Goal: Task Accomplishment & Management: Complete application form

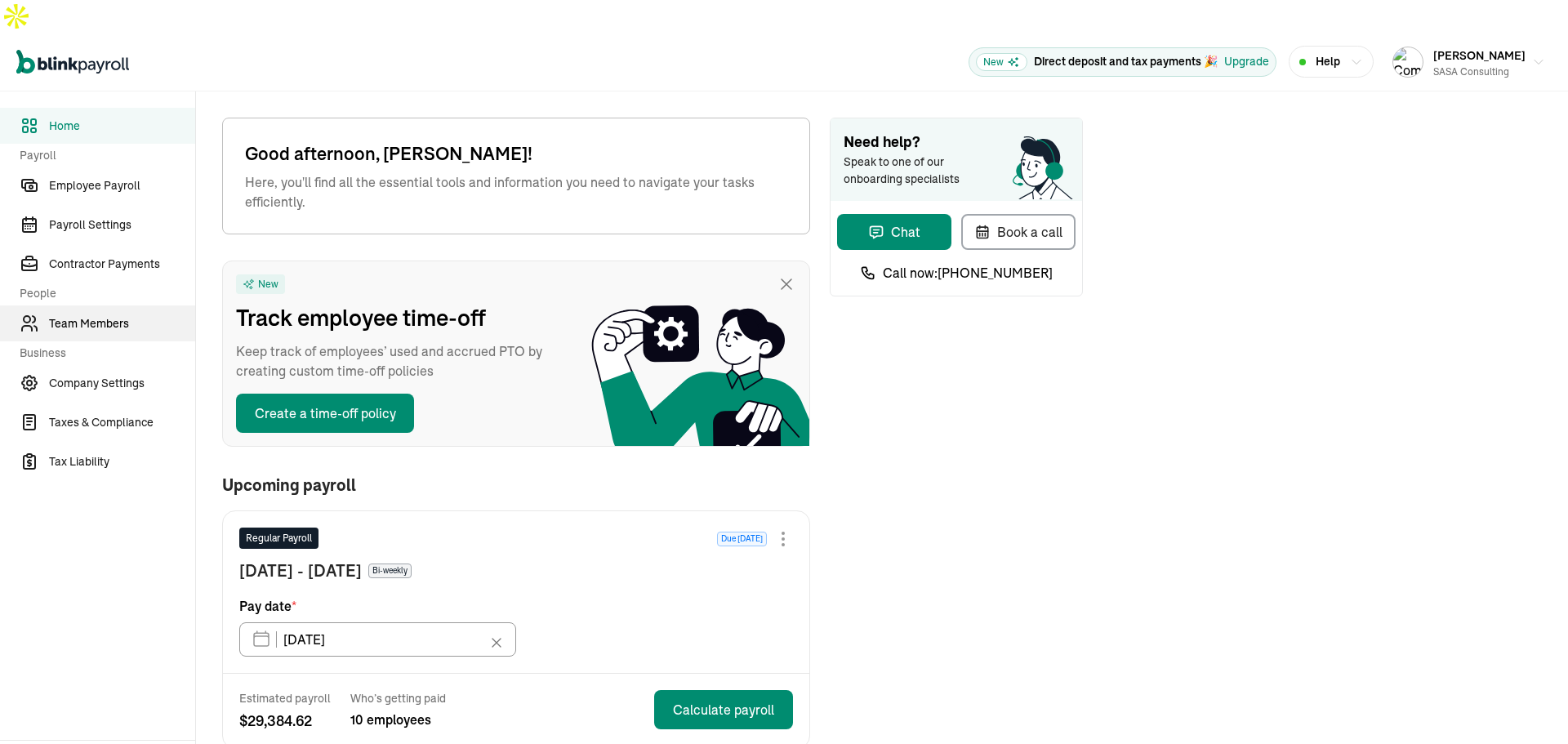
click at [109, 316] on span "Team Members" at bounding box center [122, 324] width 146 height 17
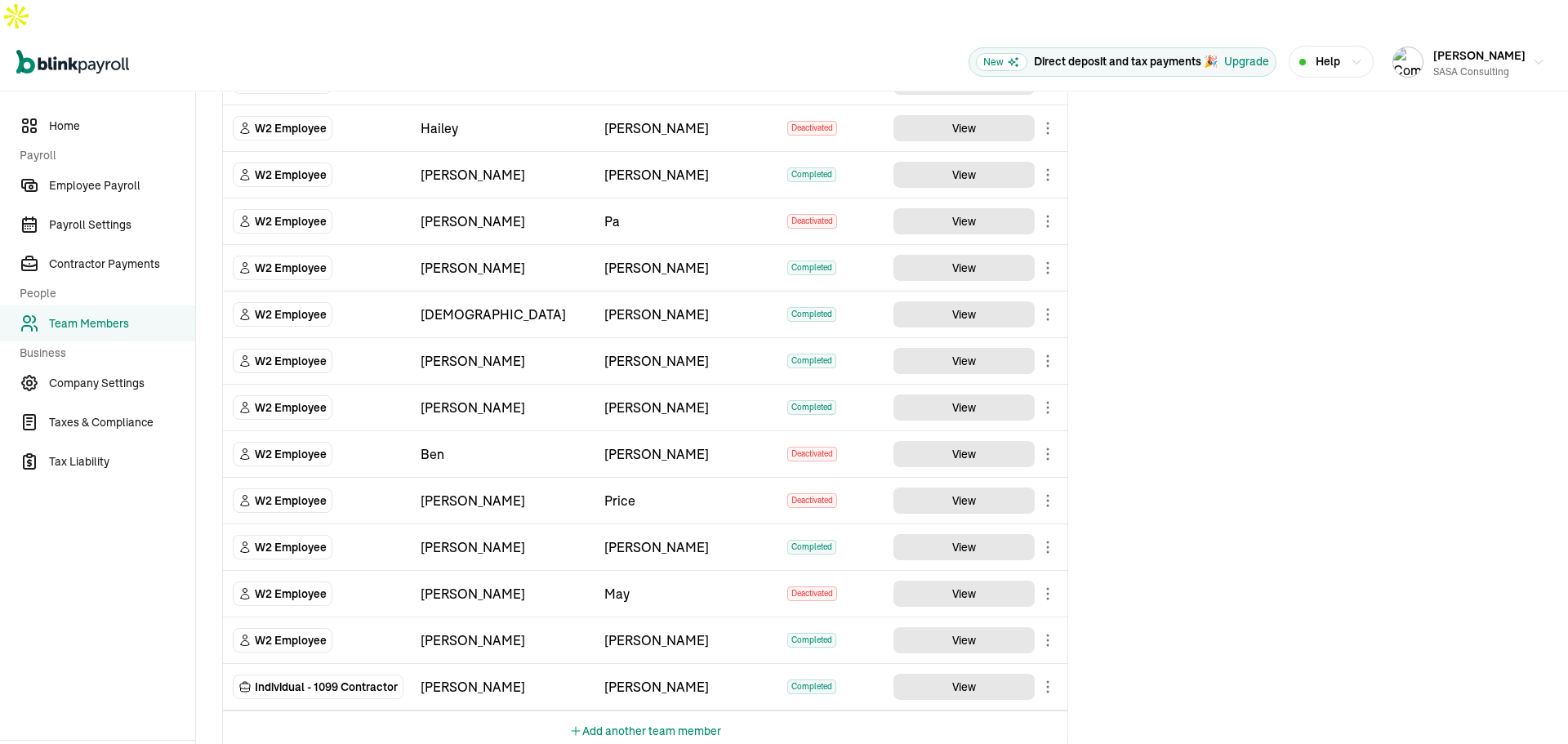
scroll to position [479, 0]
click at [629, 710] on button "Add another team member" at bounding box center [645, 730] width 152 height 39
click at [349, 715] on select "Select W2 Employee Individual - 1099 [DEMOGRAPHIC_DATA] Business - 1099 Contrac…" at bounding box center [318, 732] width 169 height 36
select select "employee"
click at [233, 715] on select "Select W2 Employee Individual - 1099 [DEMOGRAPHIC_DATA] Business - 1099 Contrac…" at bounding box center [318, 732] width 169 height 36
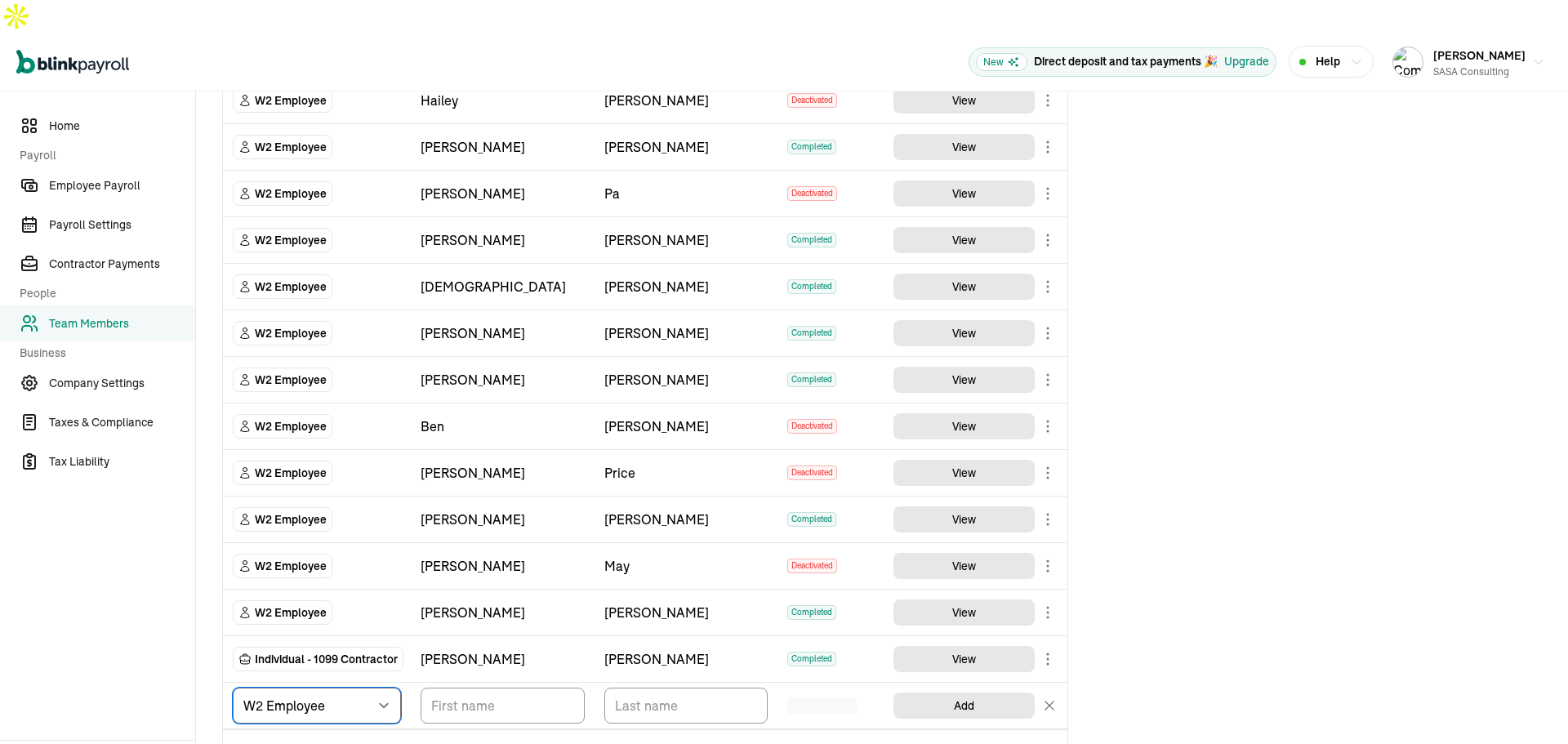
scroll to position [525, 0]
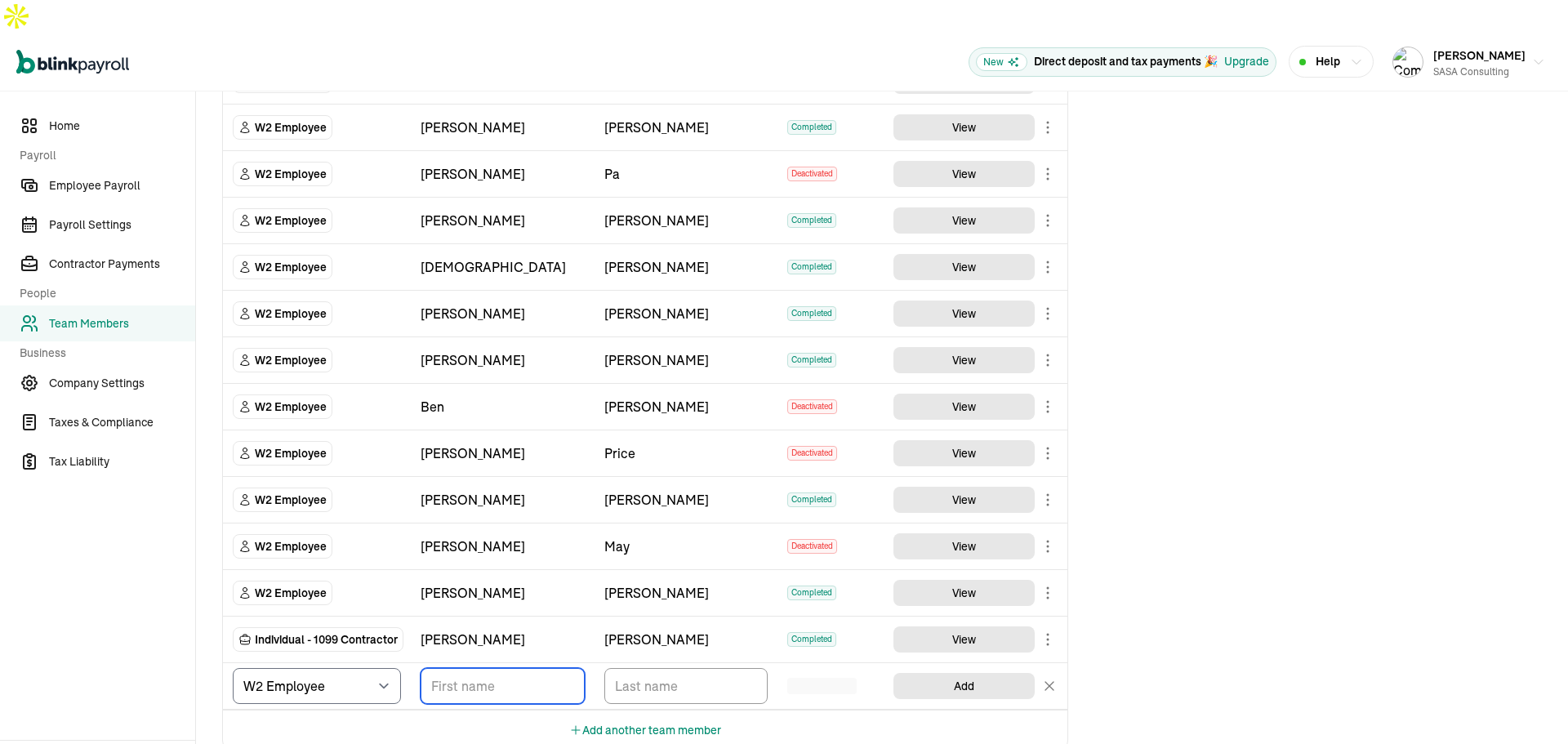
click at [498, 668] on input "TextInput" at bounding box center [502, 685] width 164 height 36
type input "[PERSON_NAME]"
drag, startPoint x: 497, startPoint y: 656, endPoint x: 398, endPoint y: 658, distance: 99.0
click at [392, 663] on tr "Select W2 Employee Individual - 1099 [DEMOGRAPHIC_DATA] Business - 1099 Contrac…" at bounding box center [645, 686] width 844 height 47
click at [468, 668] on input "TextInput" at bounding box center [502, 685] width 164 height 36
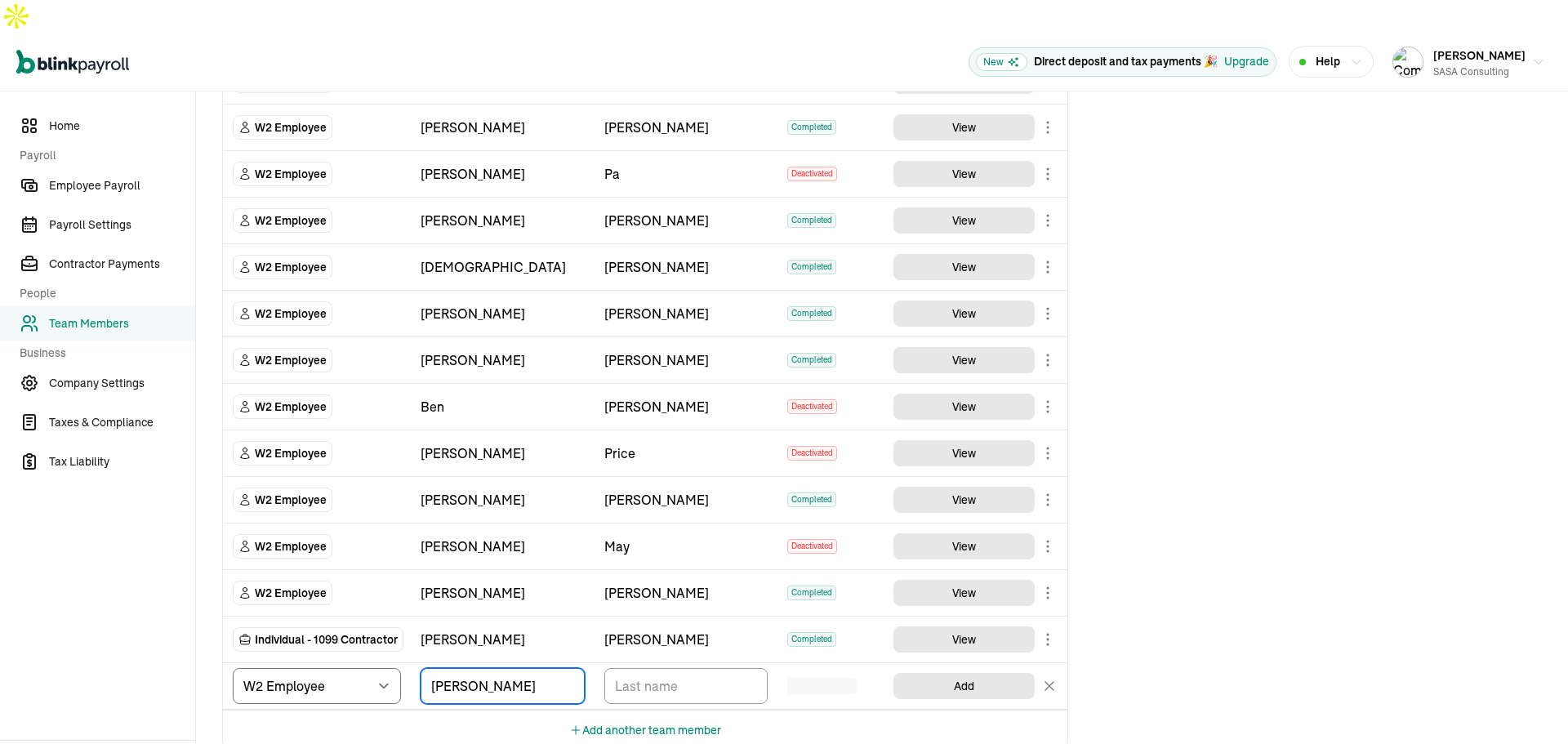
click at [463, 668] on input "[PERSON_NAME]" at bounding box center [502, 685] width 164 height 36
type input "[PERSON_NAME]"
click at [637, 668] on input "TextInput" at bounding box center [686, 685] width 164 height 36
type input "Pound"
click at [1175, 663] on div "Team Members Team Member Type First Name Last Name Status Actions W2 Employee […" at bounding box center [882, 171] width 1372 height 1210
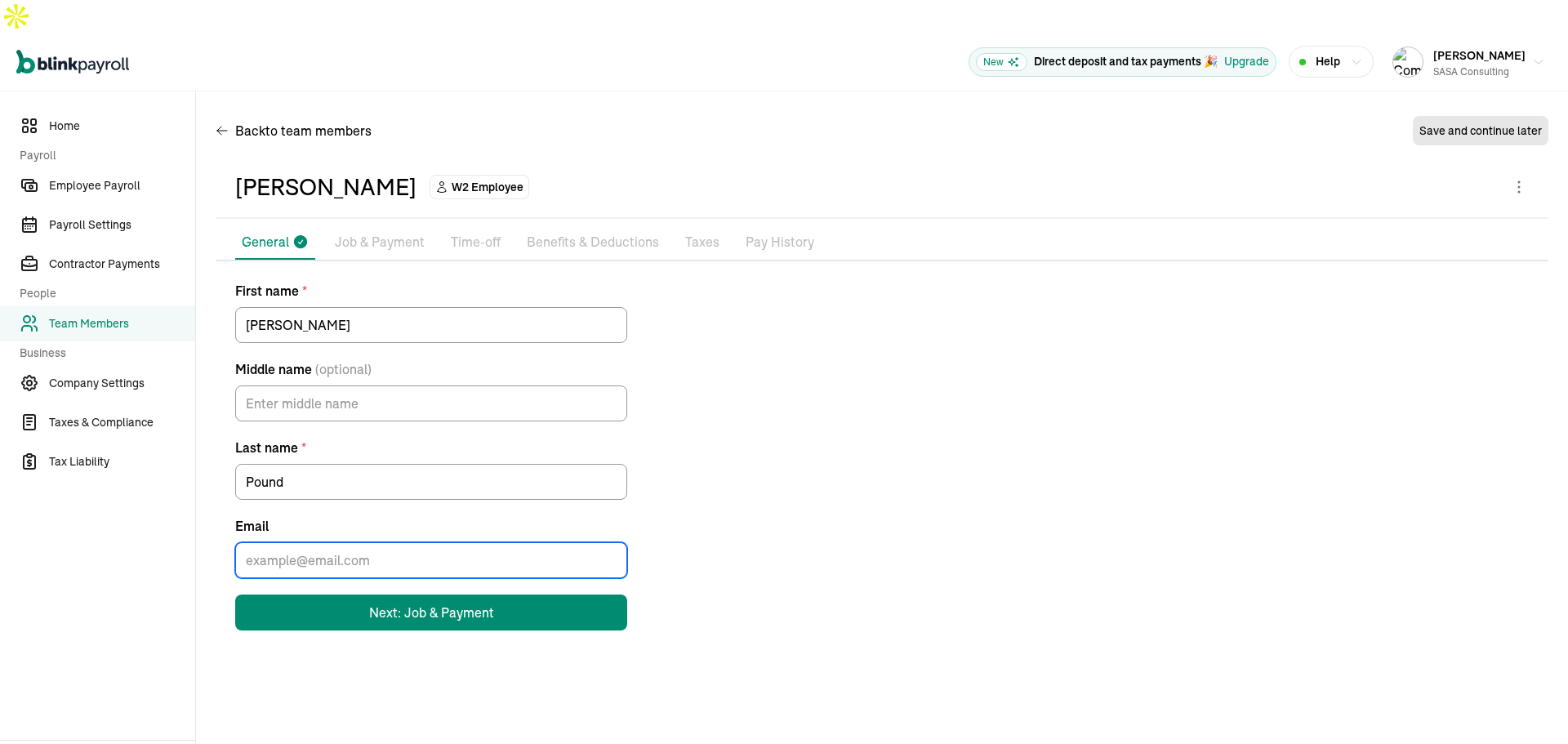
click at [305, 543] on input "Email" at bounding box center [431, 560] width 392 height 36
click at [506, 543] on input "Email" at bounding box center [431, 560] width 392 height 36
paste input "[EMAIL_ADDRESS][DOMAIN_NAME]"
type input "[EMAIL_ADDRESS][DOMAIN_NAME]"
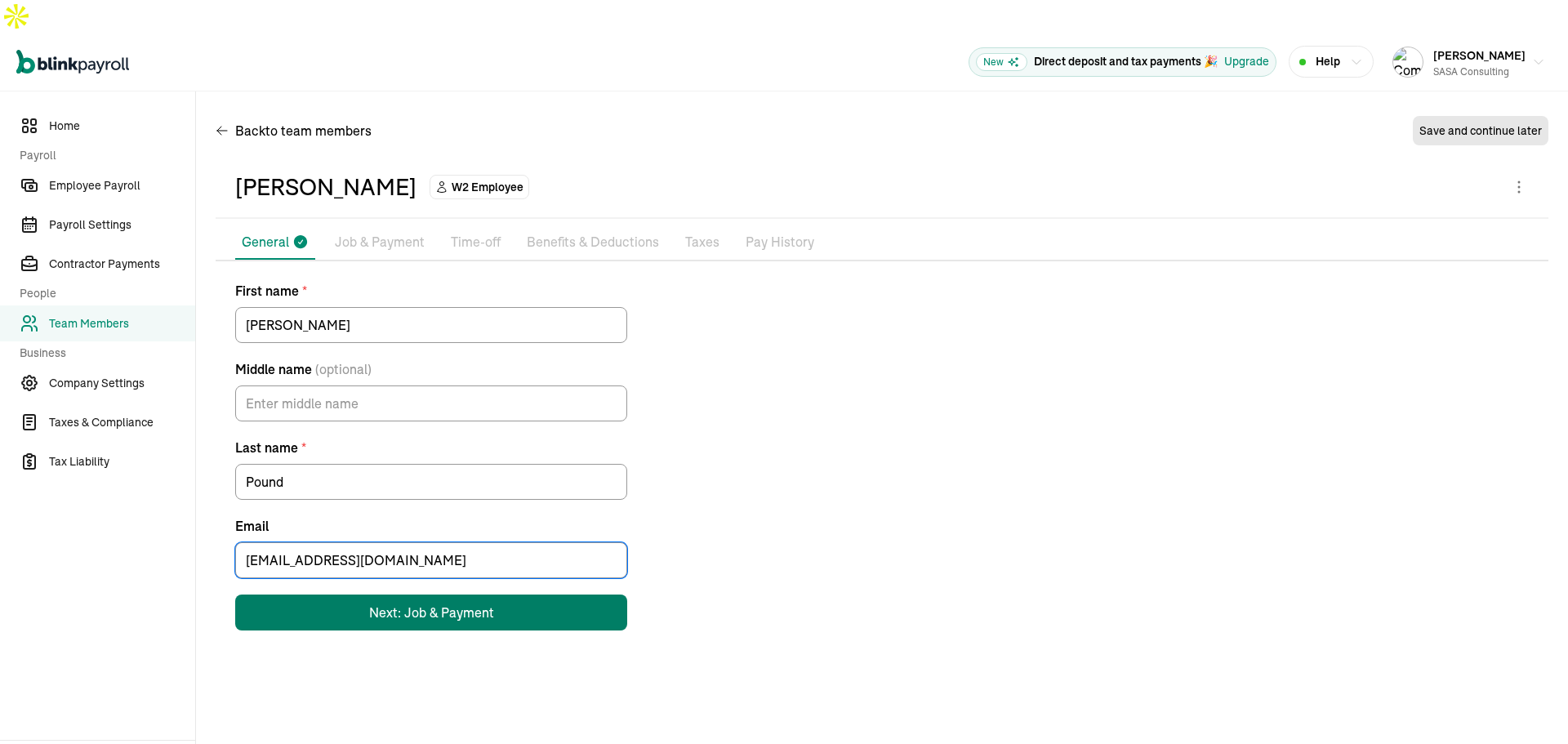
click at [451, 603] on div "Next: Job & Payment" at bounding box center [431, 613] width 125 height 20
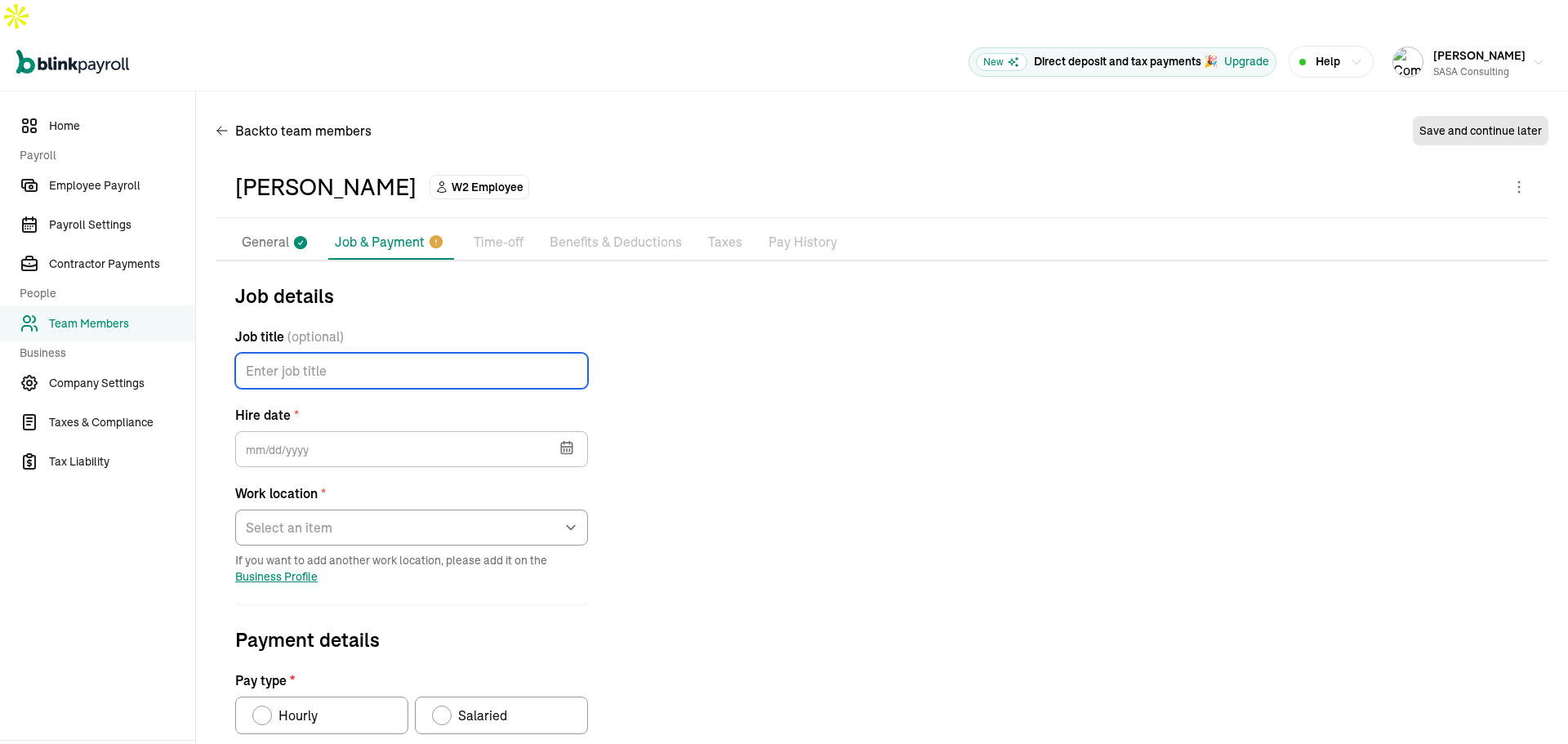
click at [346, 353] on input "Job title (optional)" at bounding box center [412, 371] width 353 height 36
click at [353, 353] on input "Job title (optional)" at bounding box center [412, 371] width 353 height 36
type input "Help Desk Technician II"
click at [569, 442] on icon "button" at bounding box center [569, 442] width 0 height 3
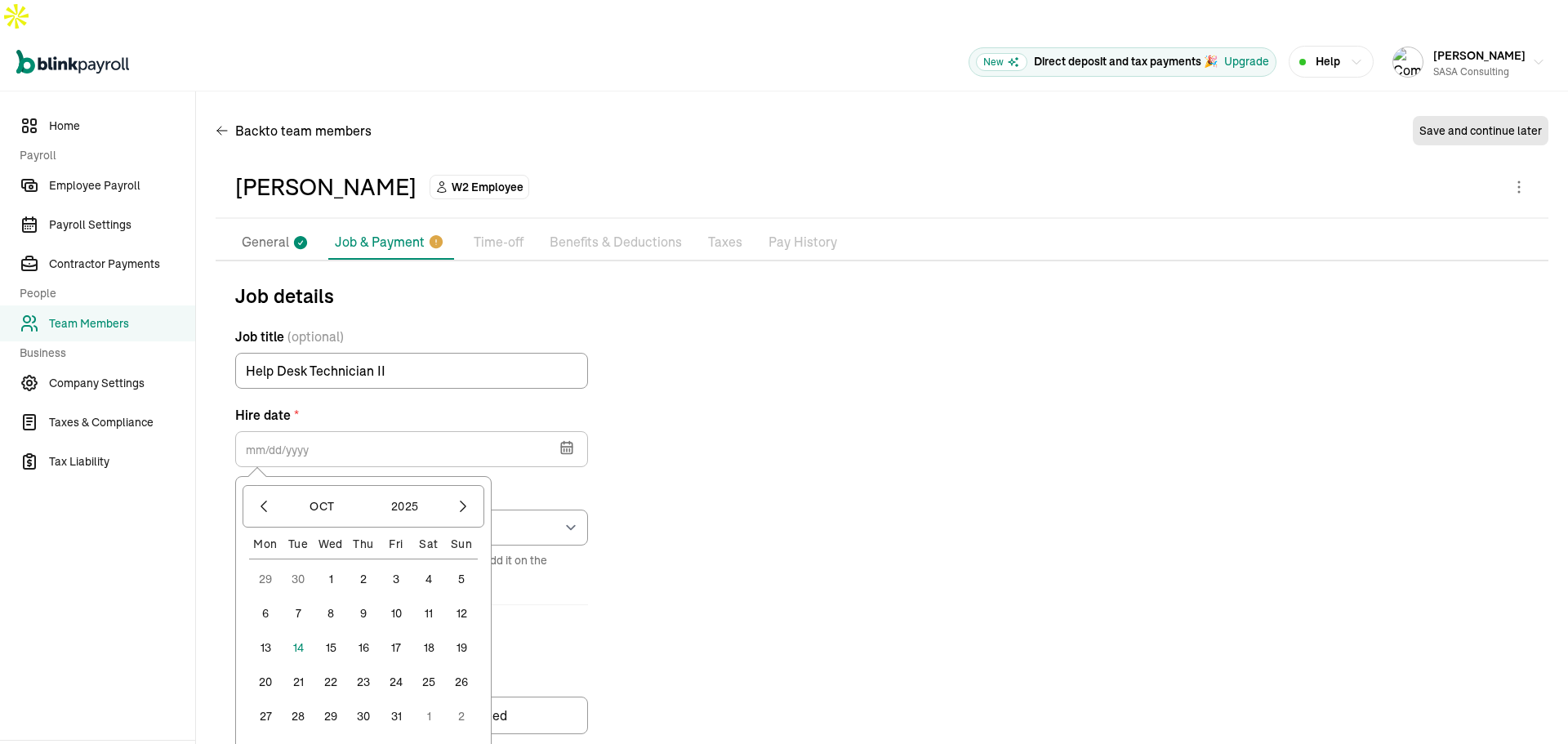
click at [264, 631] on button "13" at bounding box center [265, 647] width 33 height 33
type input "[DATE]"
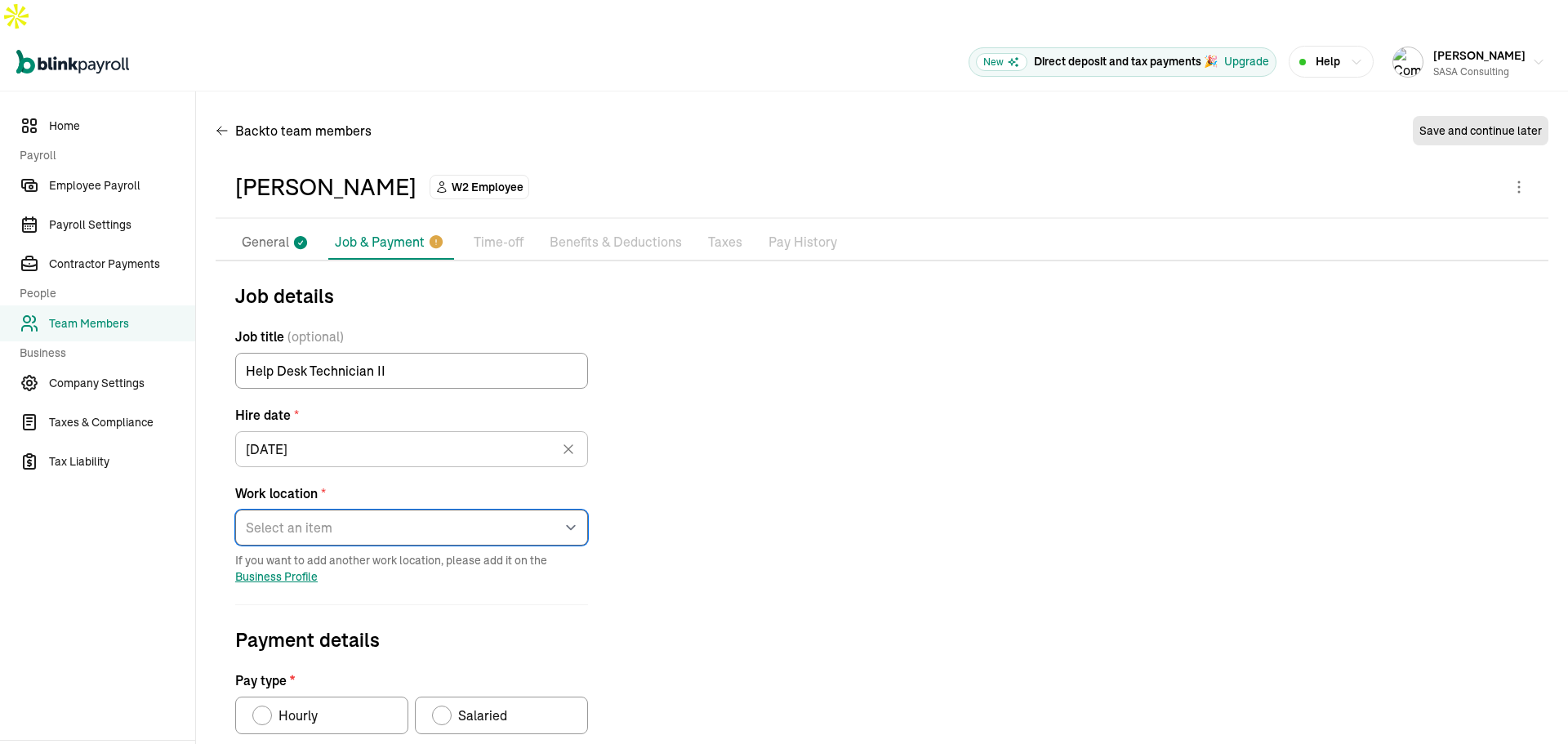
click at [317, 510] on select "Select an item [STREET_ADDRESS][PERSON_NAME] [STREET_ADDRESS] M [STREET_ADDRESS…" at bounding box center [412, 528] width 353 height 36
select select "[STREET_ADDRESS][PERSON_NAME]"
click at [235, 510] on select "Select an item [STREET_ADDRESS][PERSON_NAME] [STREET_ADDRESS] M [STREET_ADDRESS…" at bounding box center [412, 528] width 353 height 36
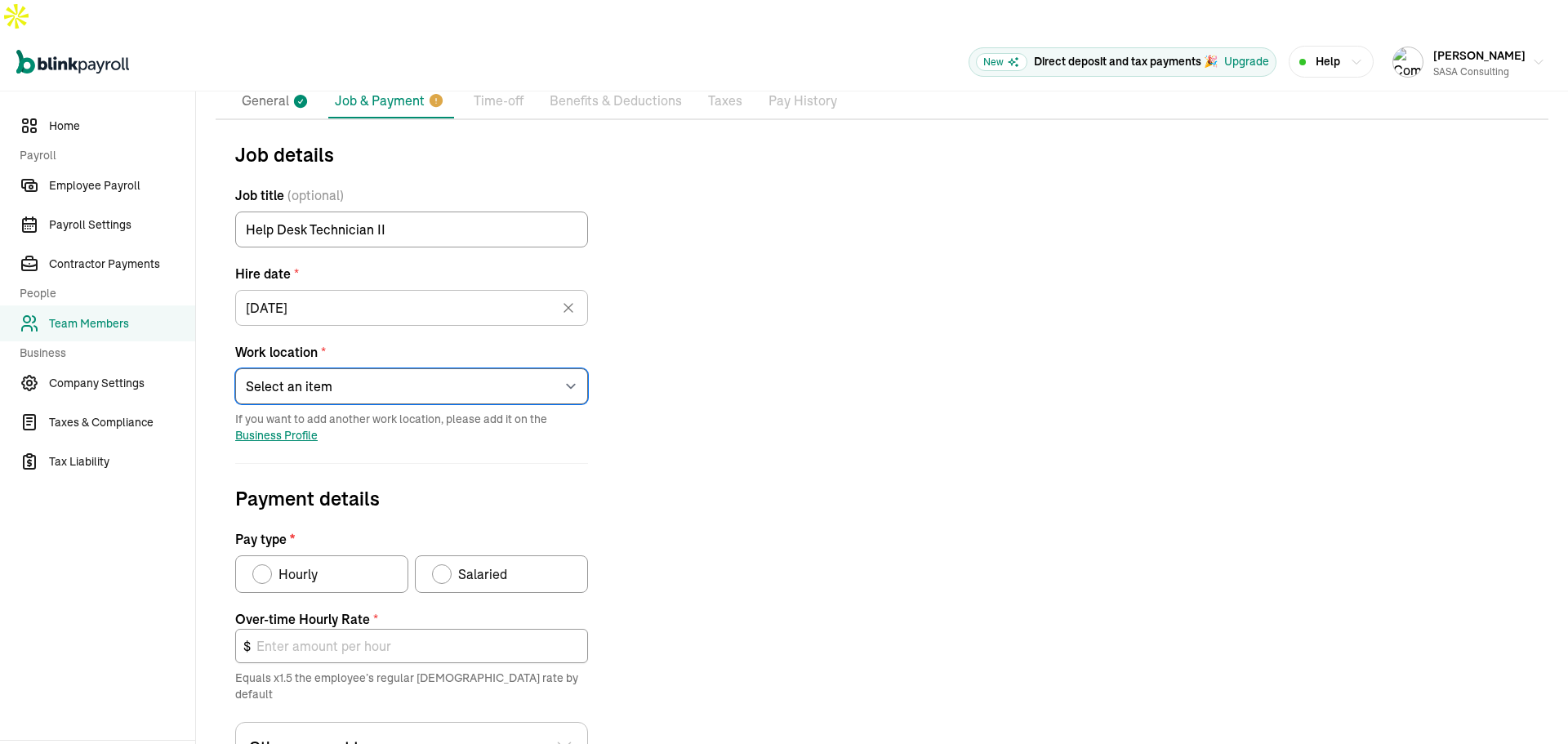
scroll to position [163, 0]
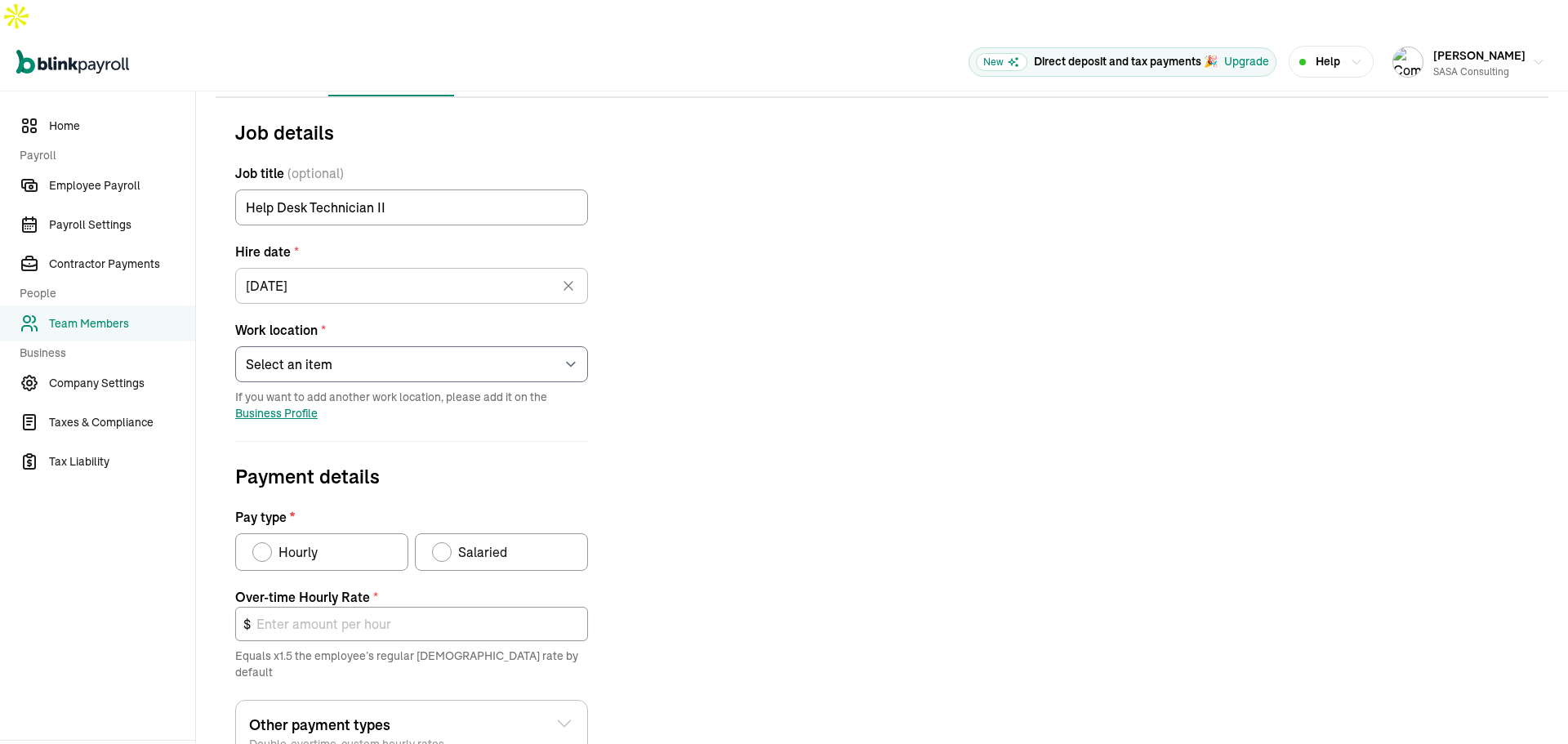
click at [255, 543] on div "Pay type" at bounding box center [263, 552] width 20 height 20
click at [255, 542] on input "Hourly" at bounding box center [258, 548] width 13 height 13
radio input "true"
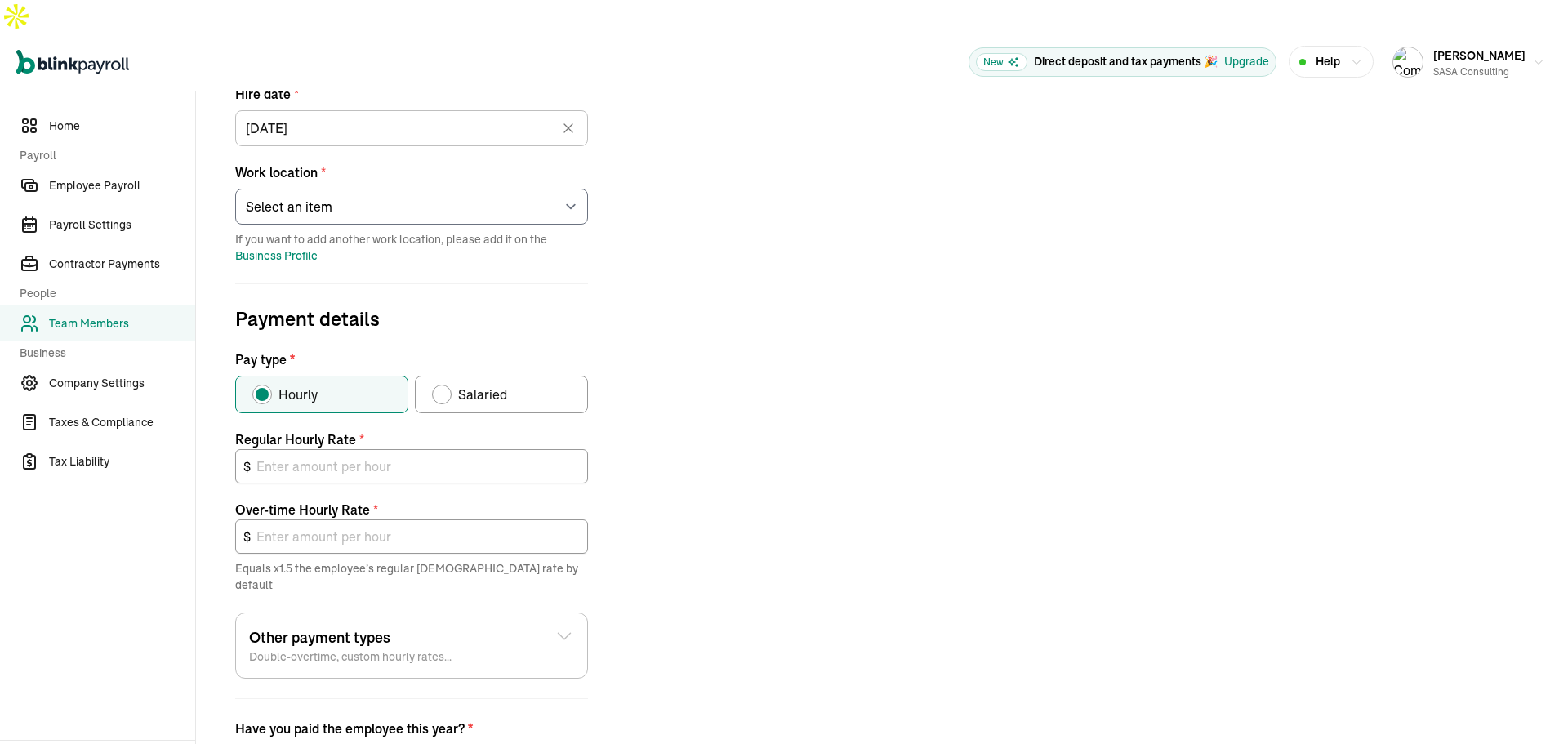
scroll to position [326, 0]
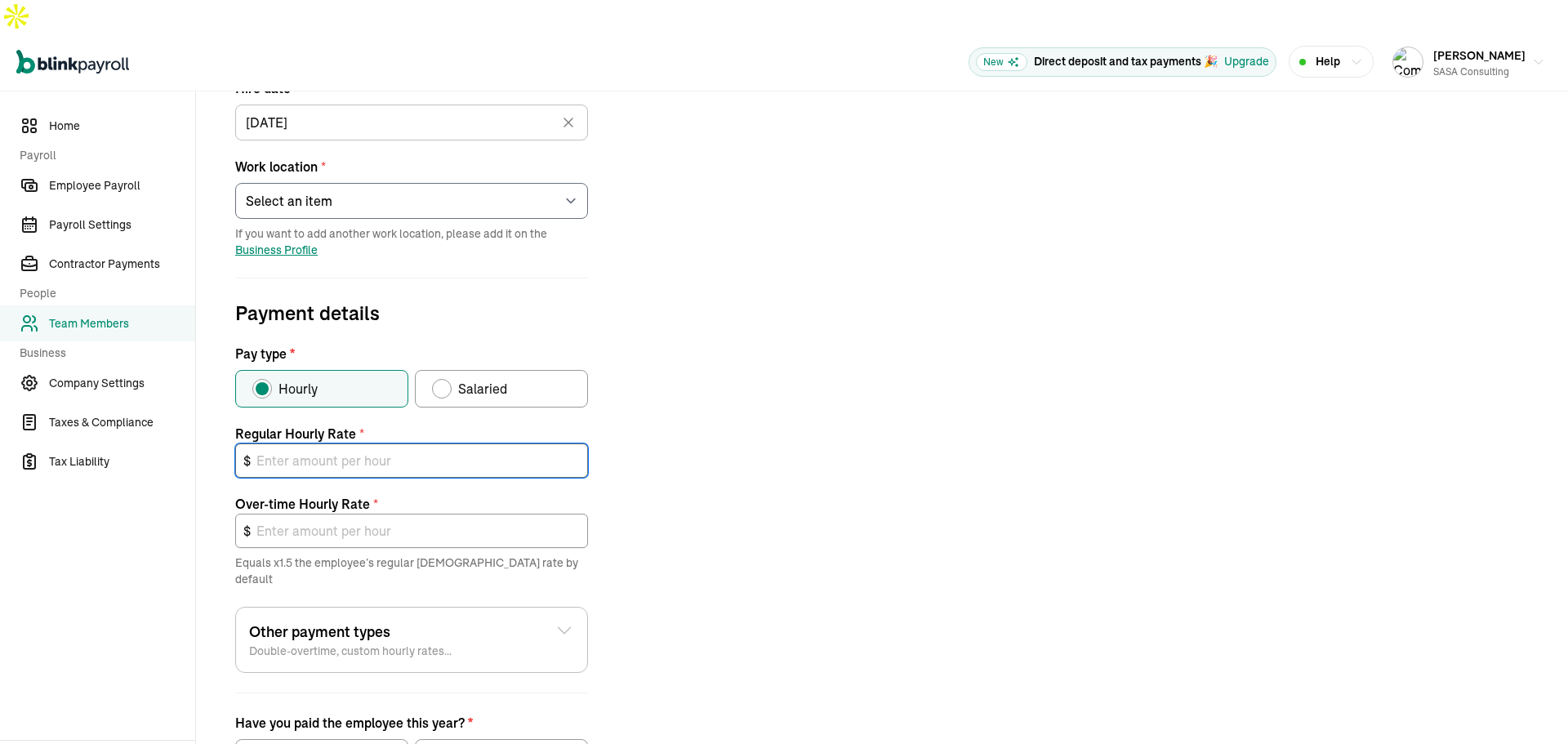
click at [463, 443] on input "text" at bounding box center [412, 460] width 353 height 35
type input "2"
type input "3.00"
type input "23"
type input "34.50"
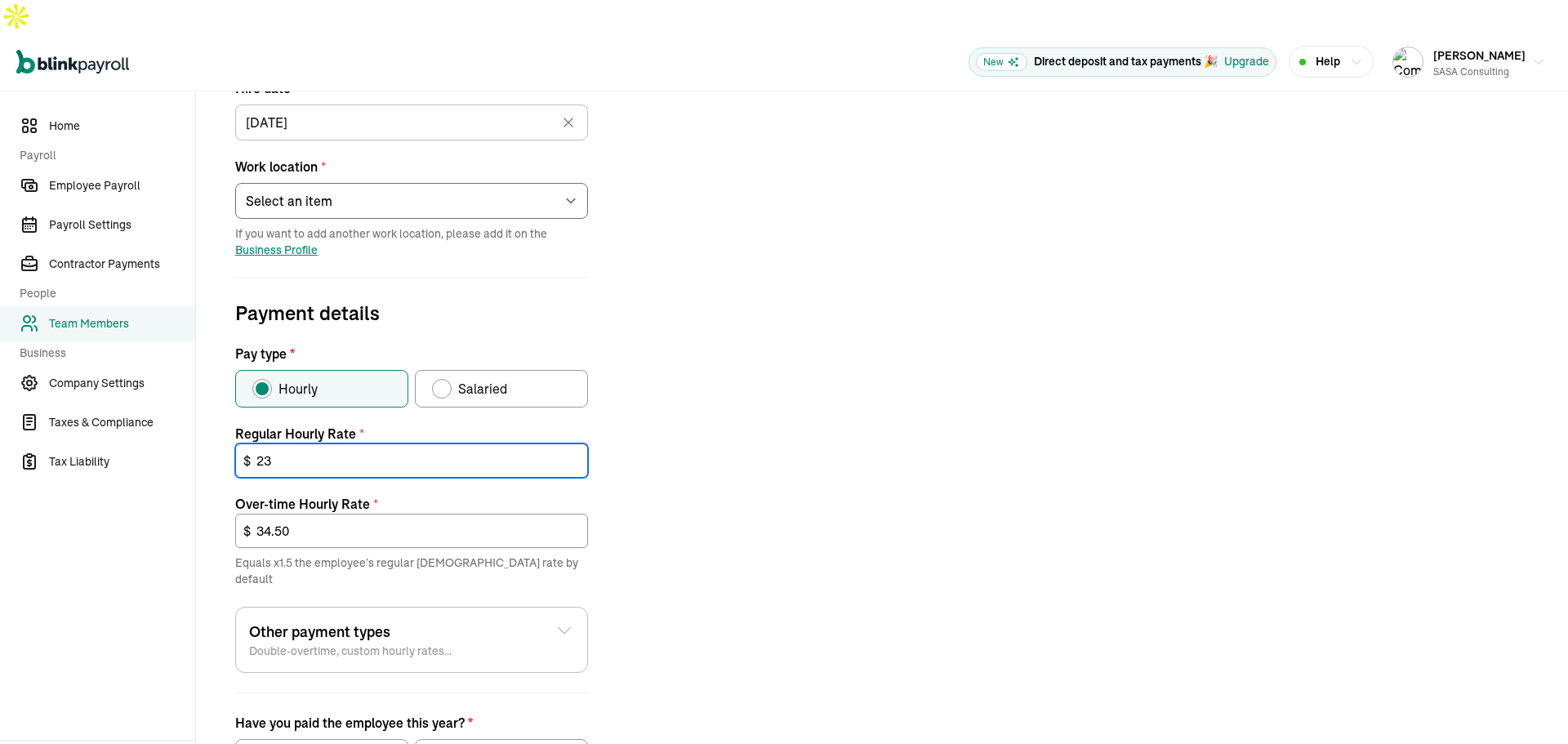
type input "23"
drag, startPoint x: 837, startPoint y: 418, endPoint x: 815, endPoint y: 395, distance: 31.8
click at [834, 418] on div "Job details Job title (optional) Help Desk Technician II Hire date * [DATE] [DA…" at bounding box center [882, 404] width 1333 height 902
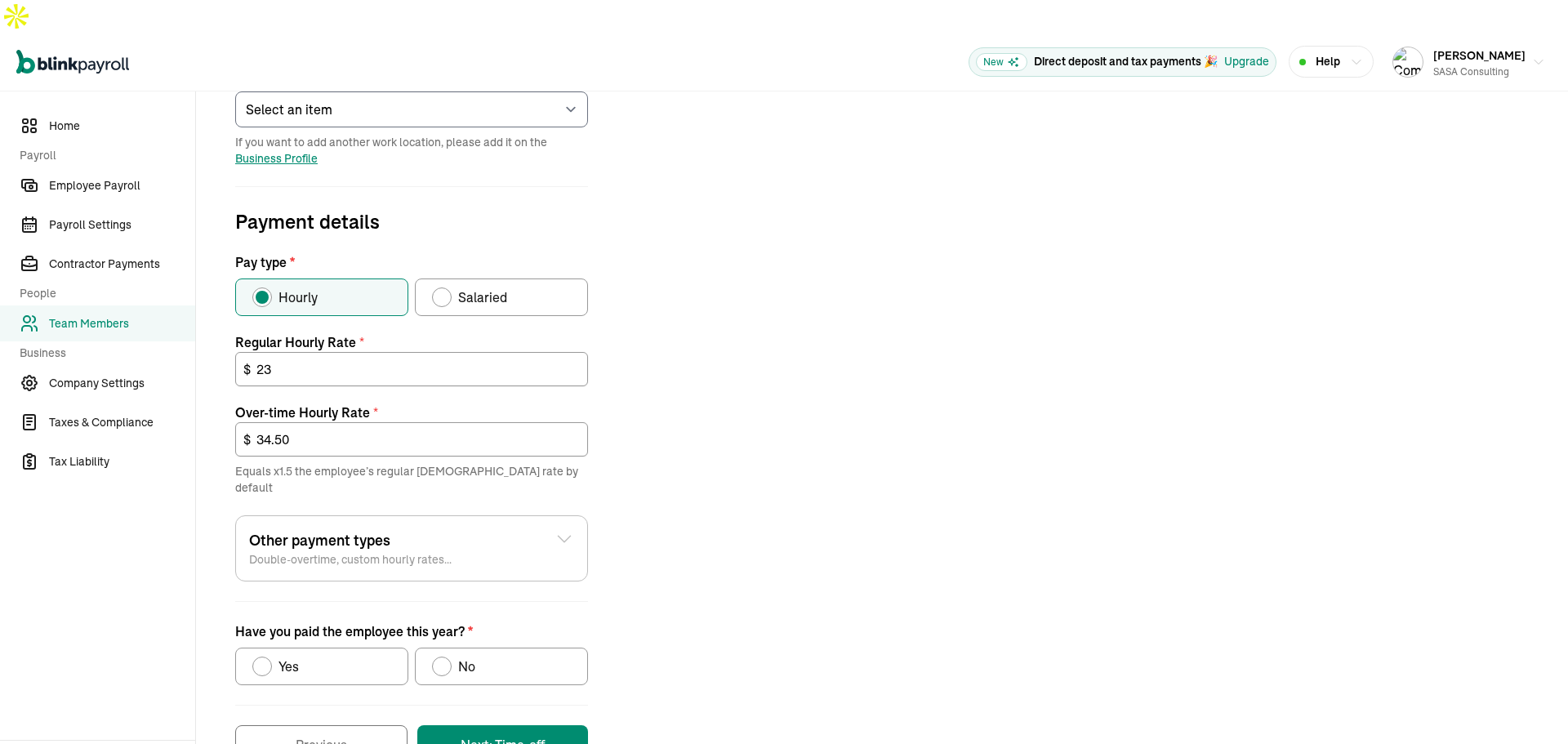
scroll to position [426, 0]
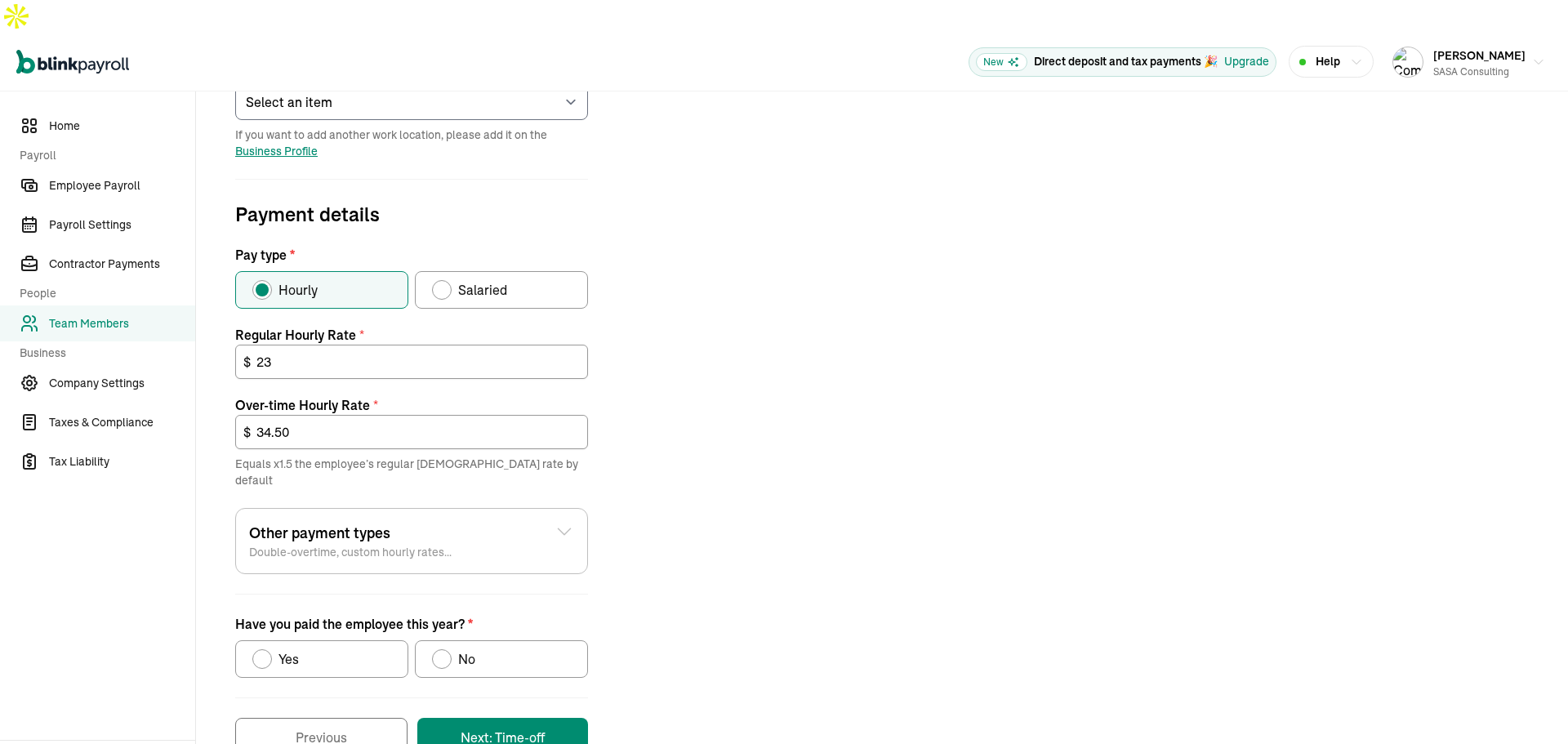
click at [473, 649] on span "No" at bounding box center [466, 659] width 17 height 20
click at [444, 648] on input "No" at bounding box center [437, 654] width 13 height 13
radio input "true"
click at [522, 718] on button "Next: Time-off" at bounding box center [503, 738] width 171 height 39
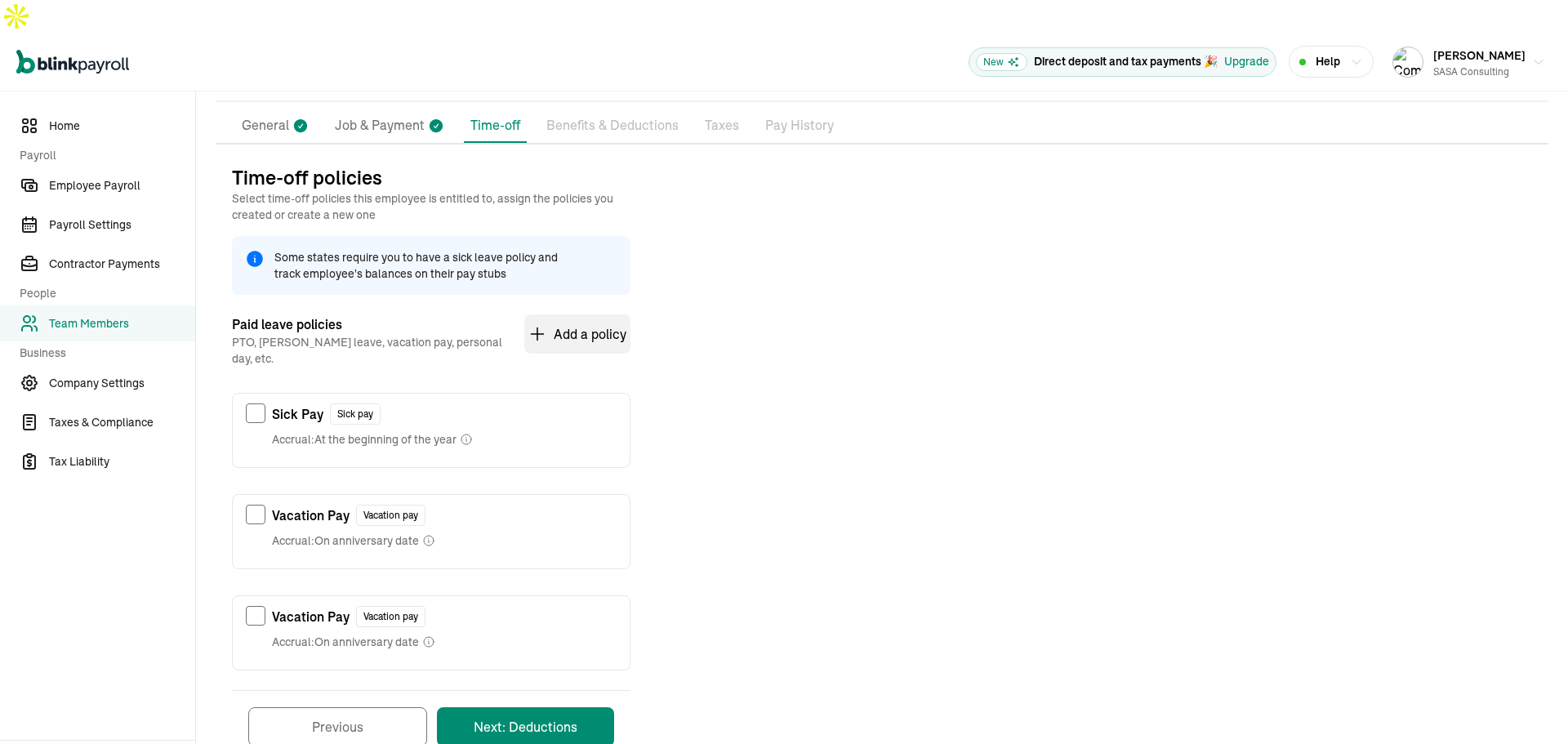
scroll to position [126, 0]
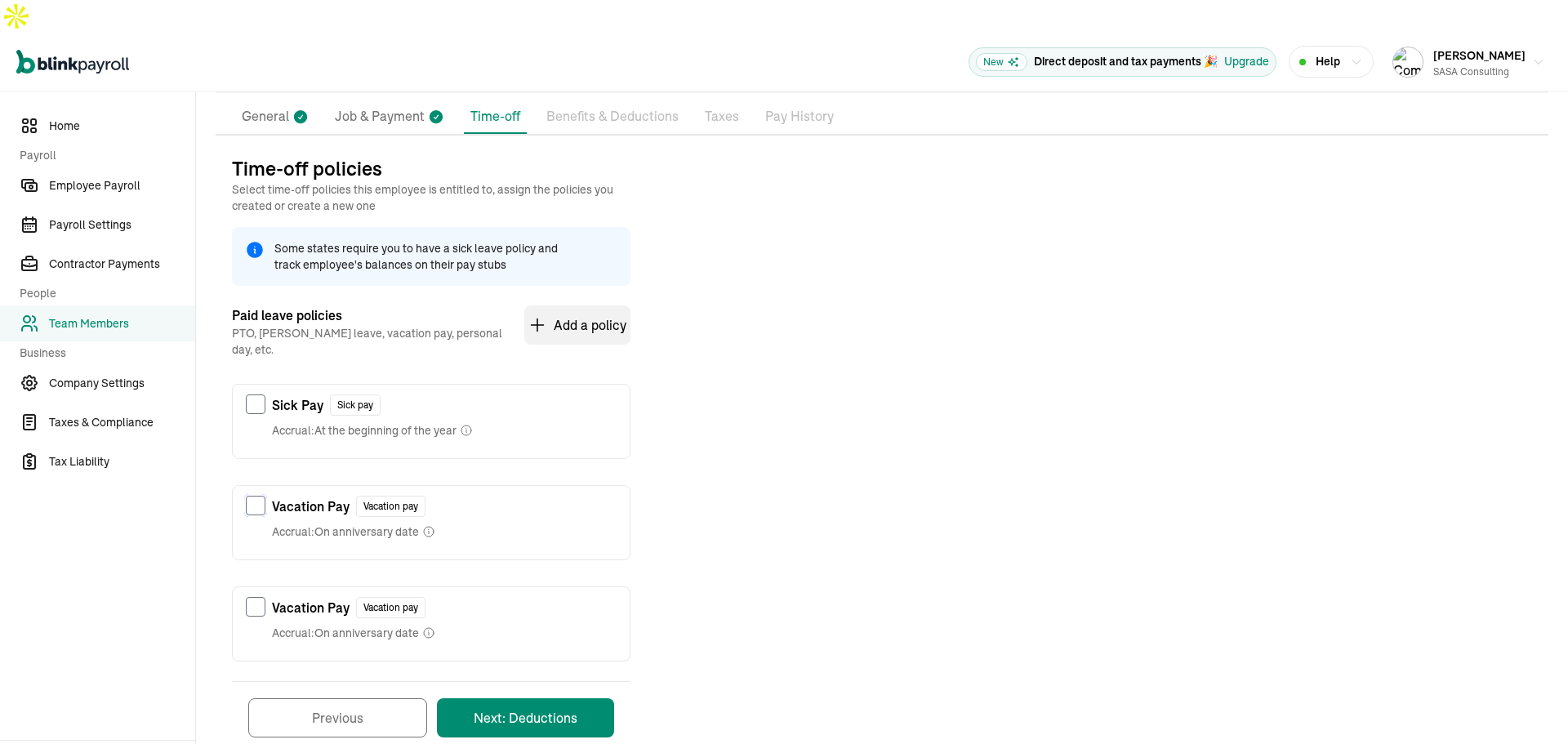
click at [258, 496] on input "checkbox" at bounding box center [255, 505] width 20 height 20
checkbox input "true"
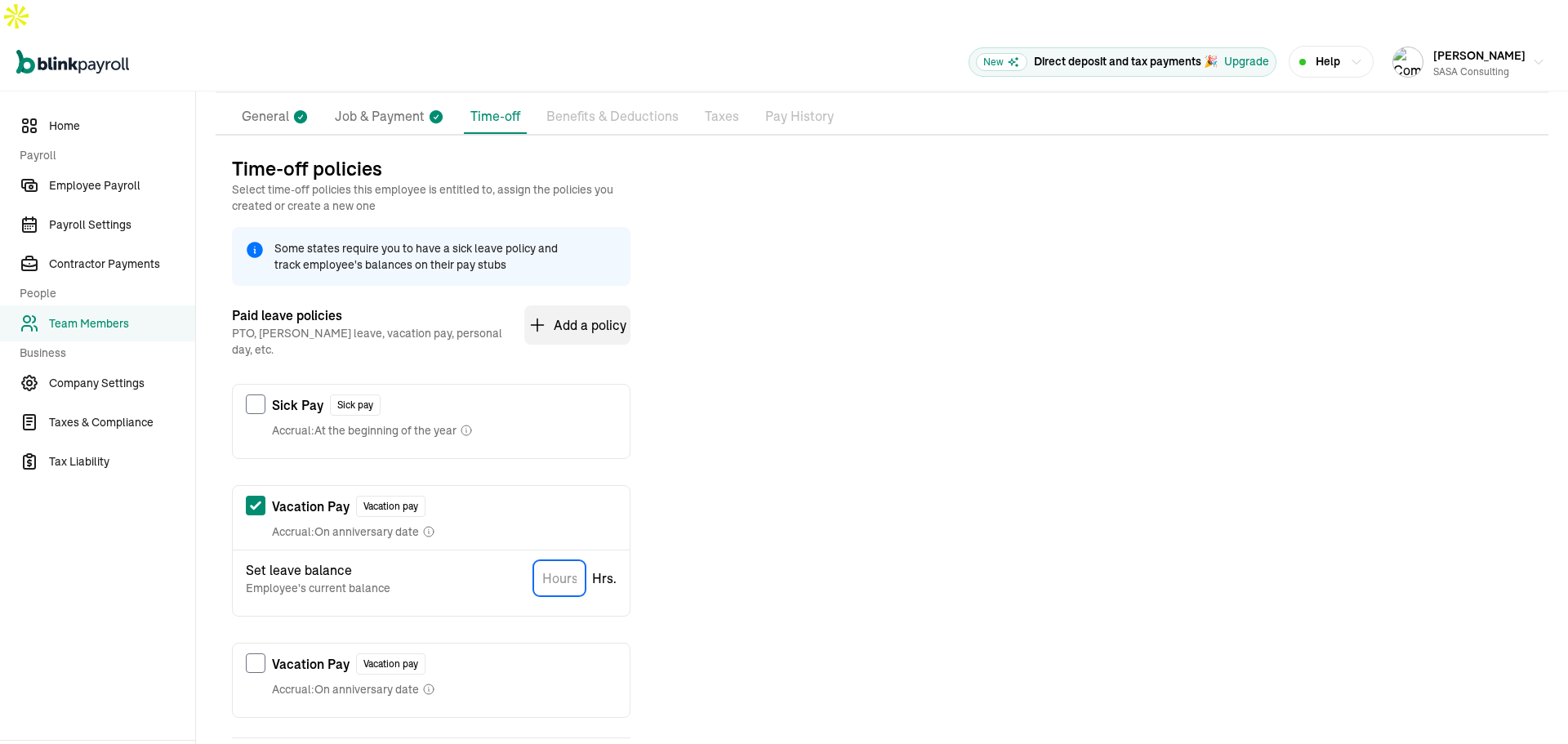
click at [568, 560] on input "TextInput" at bounding box center [559, 578] width 52 height 36
type input "0.00"
click at [717, 478] on div "Time-off policies Select time-off policies this employee is entitled to, assign…" at bounding box center [882, 482] width 1333 height 655
click at [256, 395] on input "checkbox" at bounding box center [255, 404] width 20 height 20
checkbox input "true"
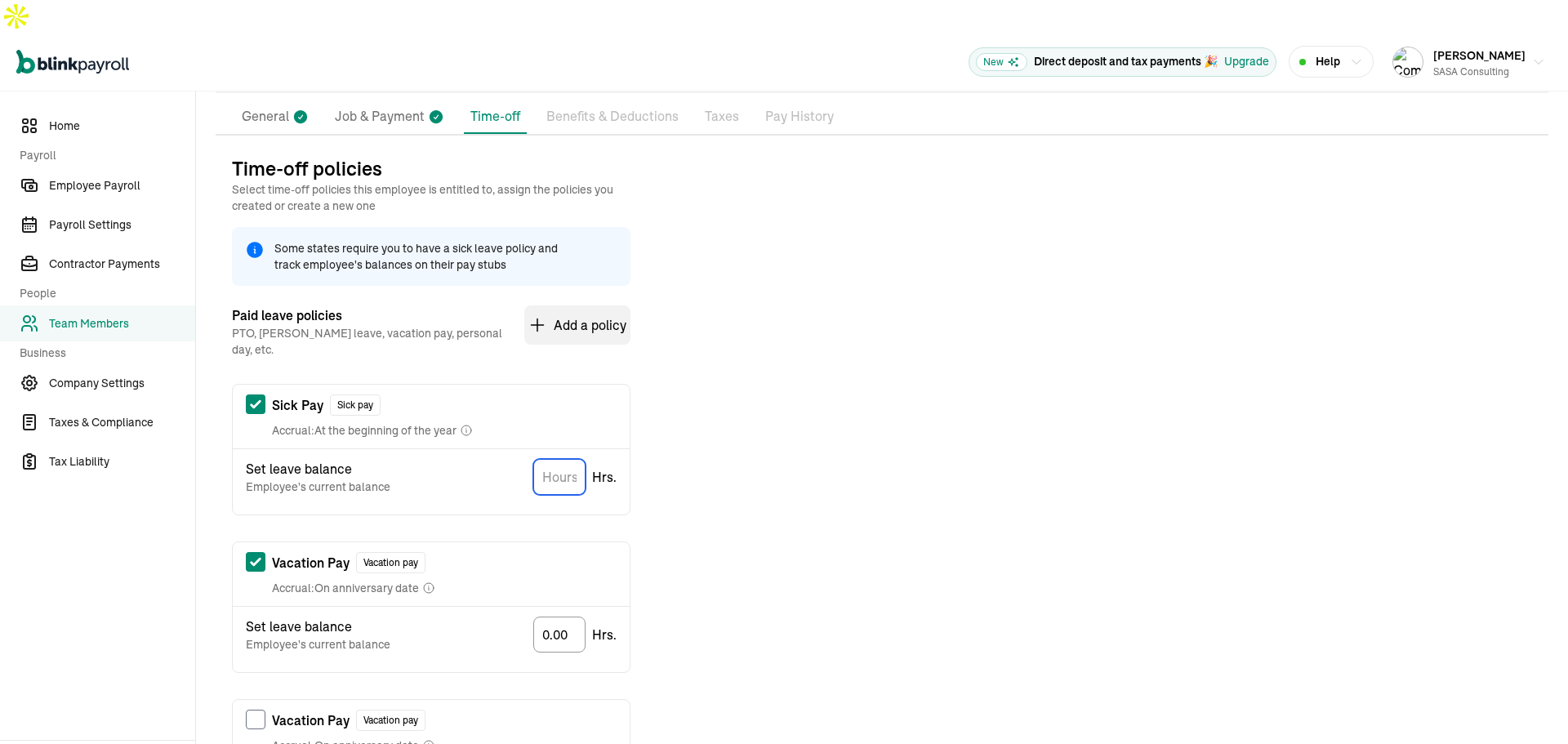
click at [560, 459] on input "TextInput" at bounding box center [559, 477] width 52 height 36
type input "0.00"
click at [791, 409] on div "Time-off policies Select time-off policies this employee is entitled to, assign…" at bounding box center [882, 511] width 1333 height 711
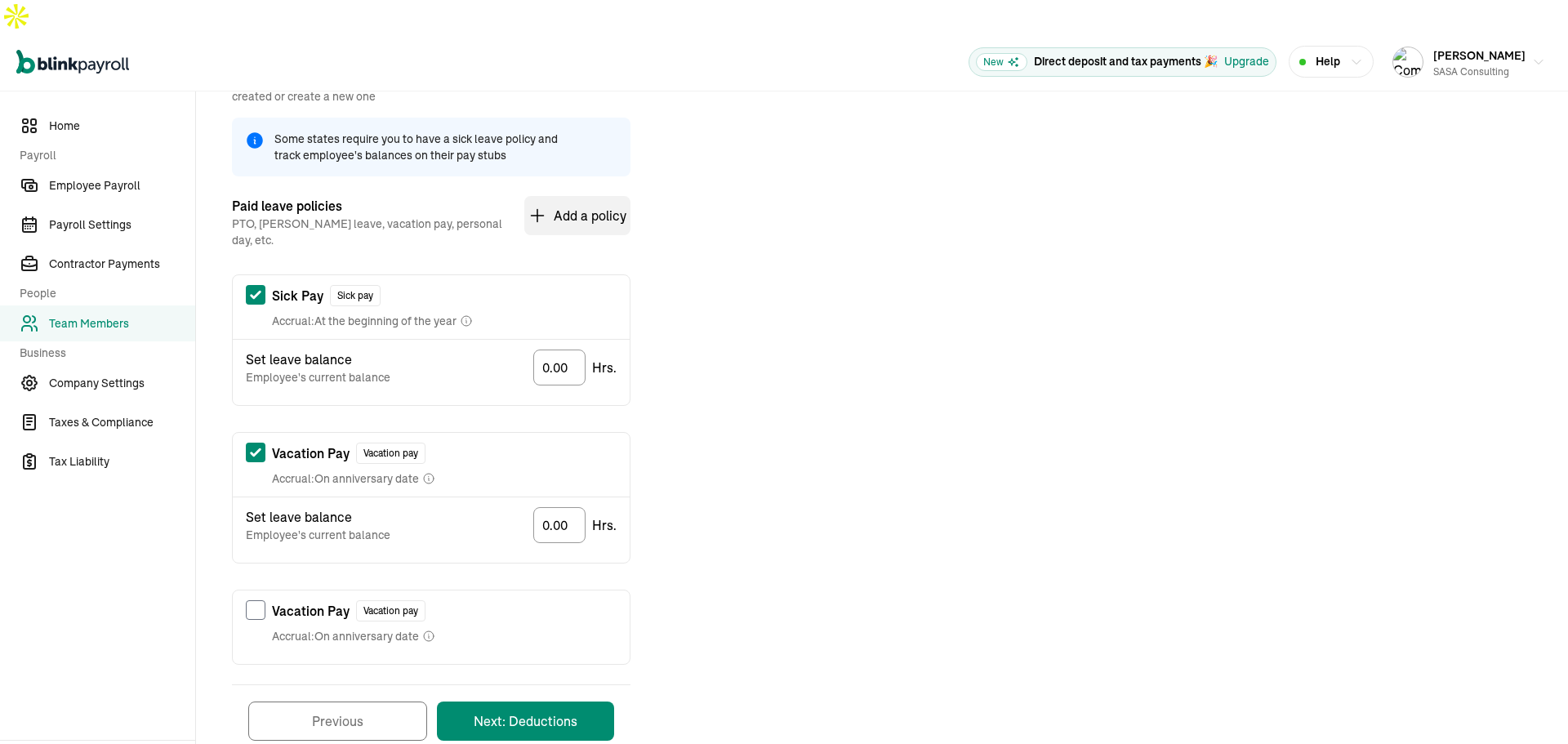
scroll to position [239, 0]
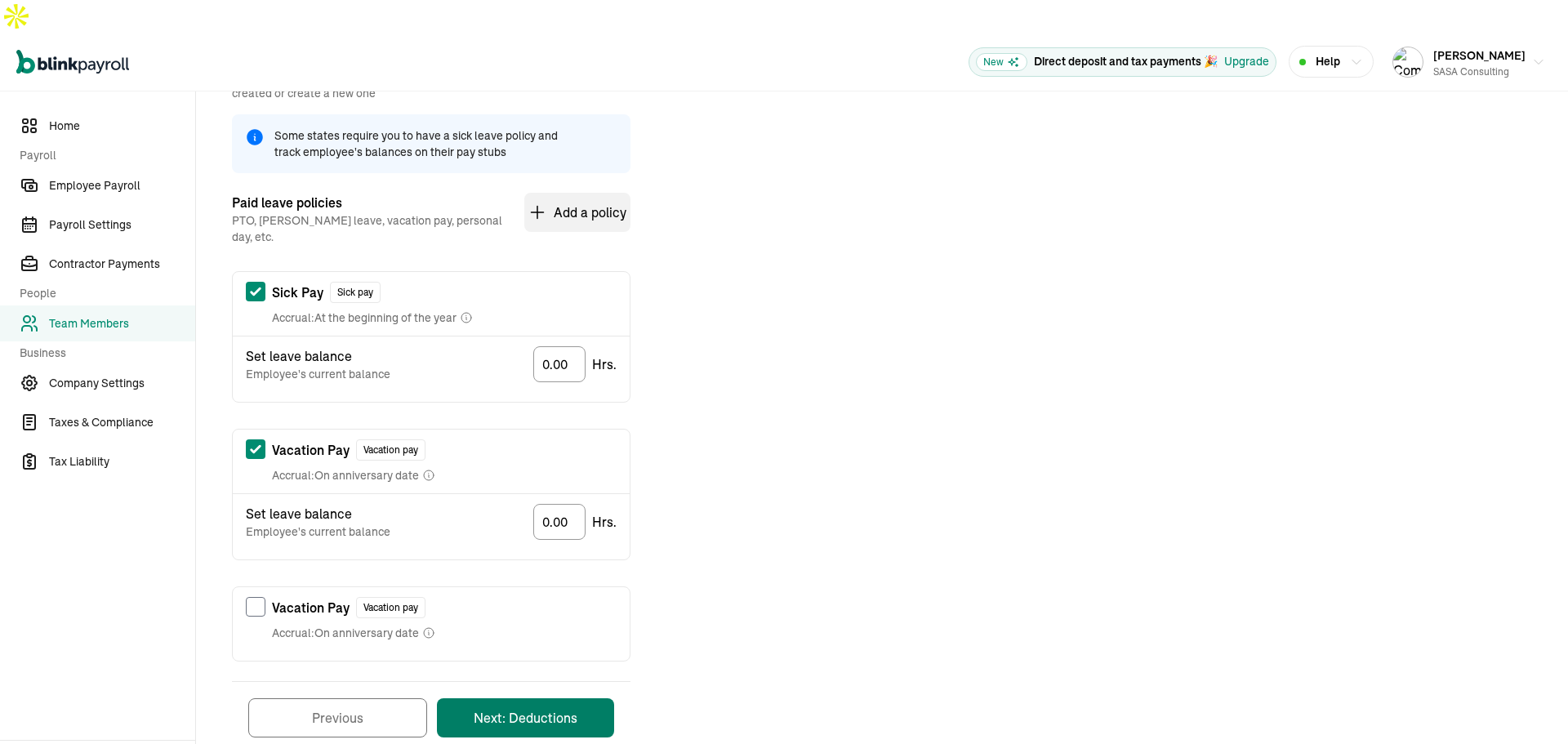
click at [541, 699] on button "Next: Deductions" at bounding box center [526, 718] width 177 height 39
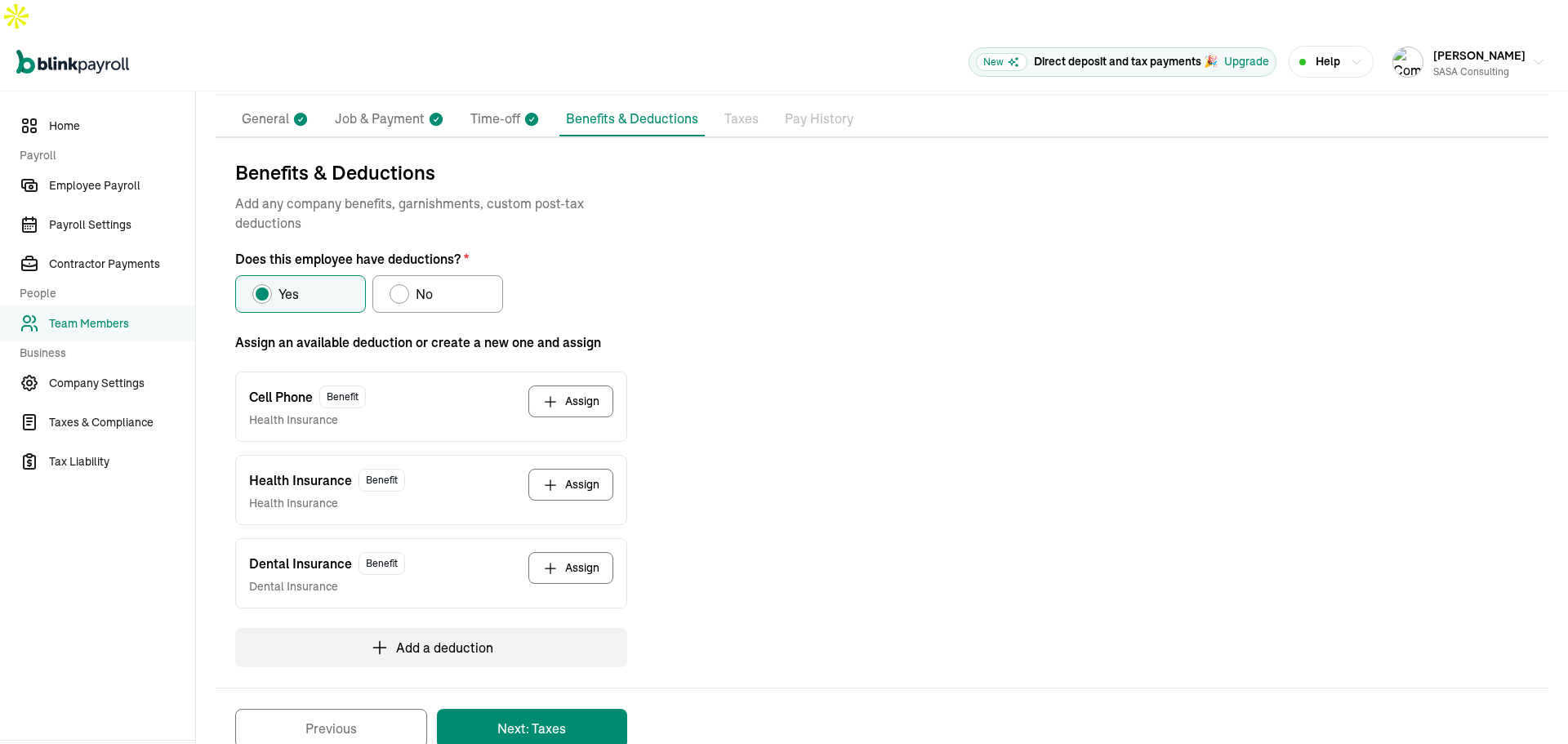
scroll to position [130, 0]
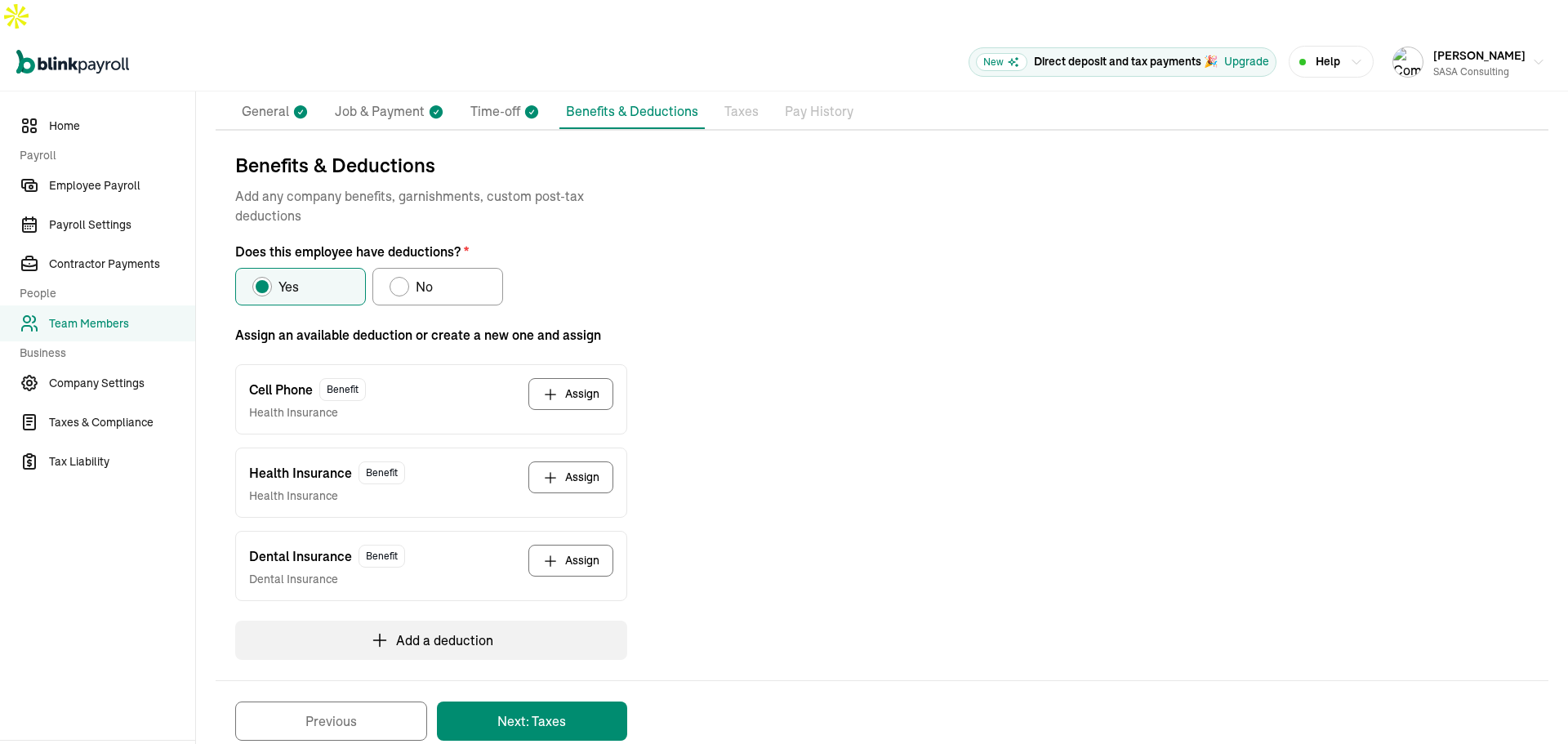
click at [439, 268] on label "No" at bounding box center [437, 286] width 130 height 37
click at [402, 276] on input "No" at bounding box center [395, 282] width 13 height 13
radio input "true"
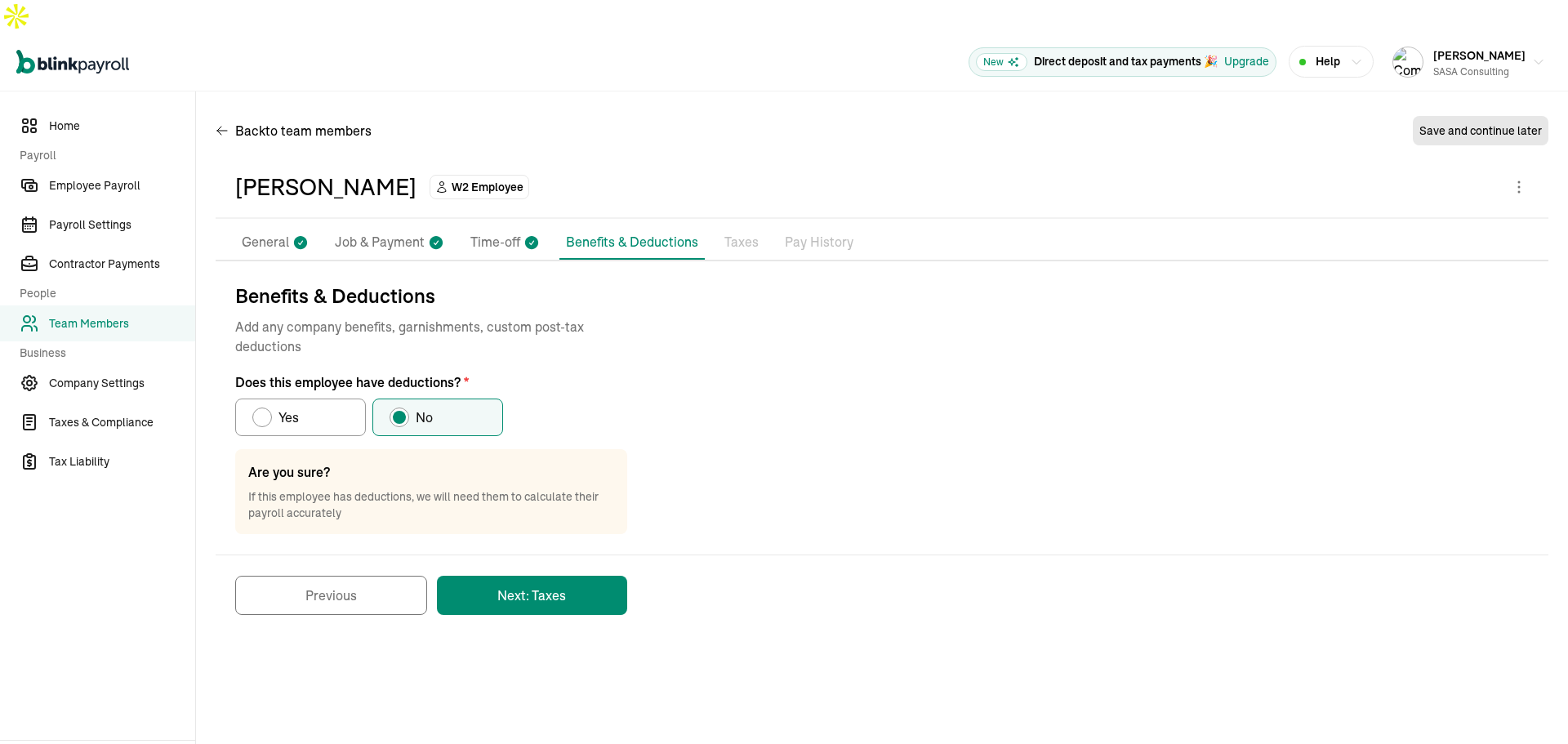
scroll to position [0, 0]
click at [540, 576] on button "Next: Taxes" at bounding box center [532, 595] width 191 height 39
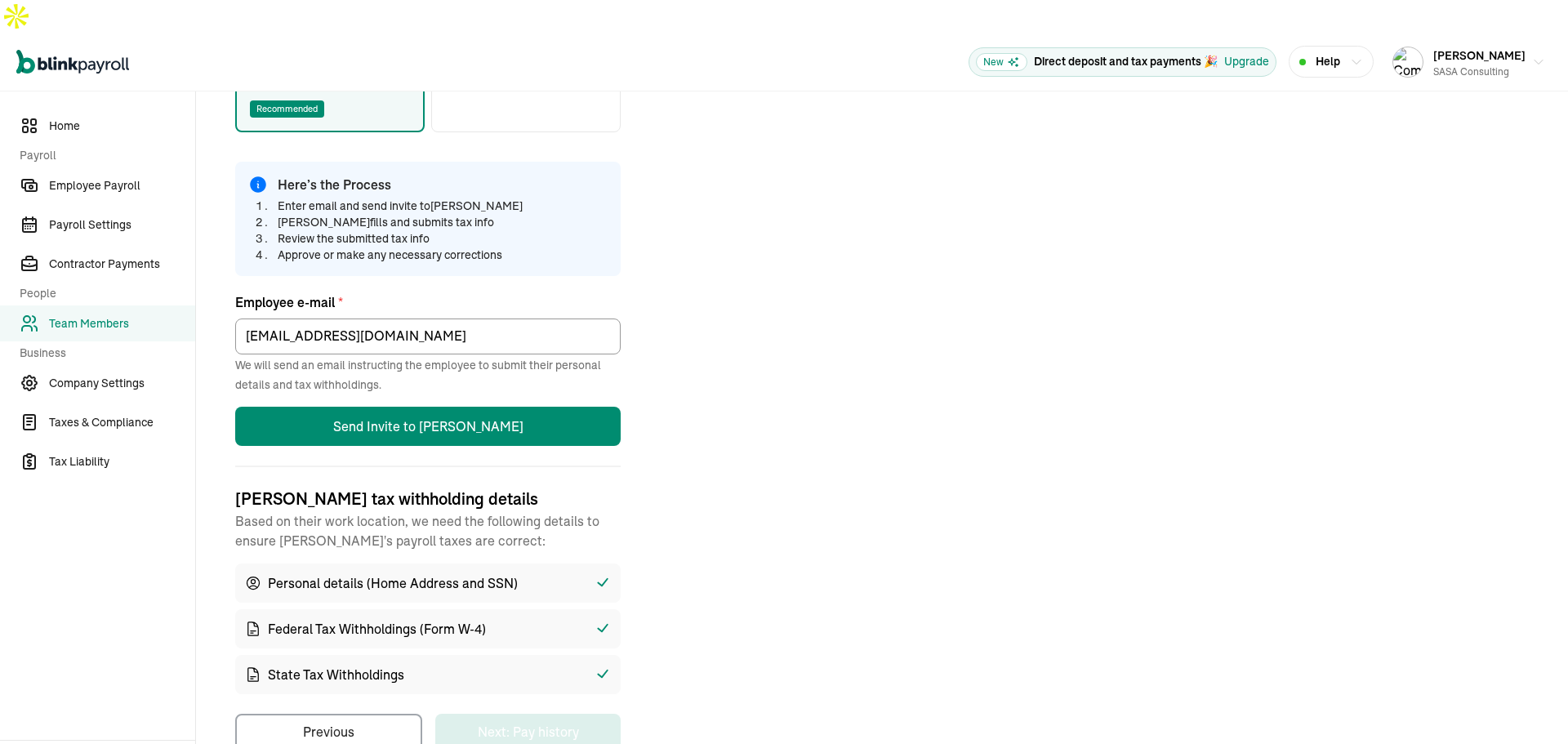
scroll to position [356, 0]
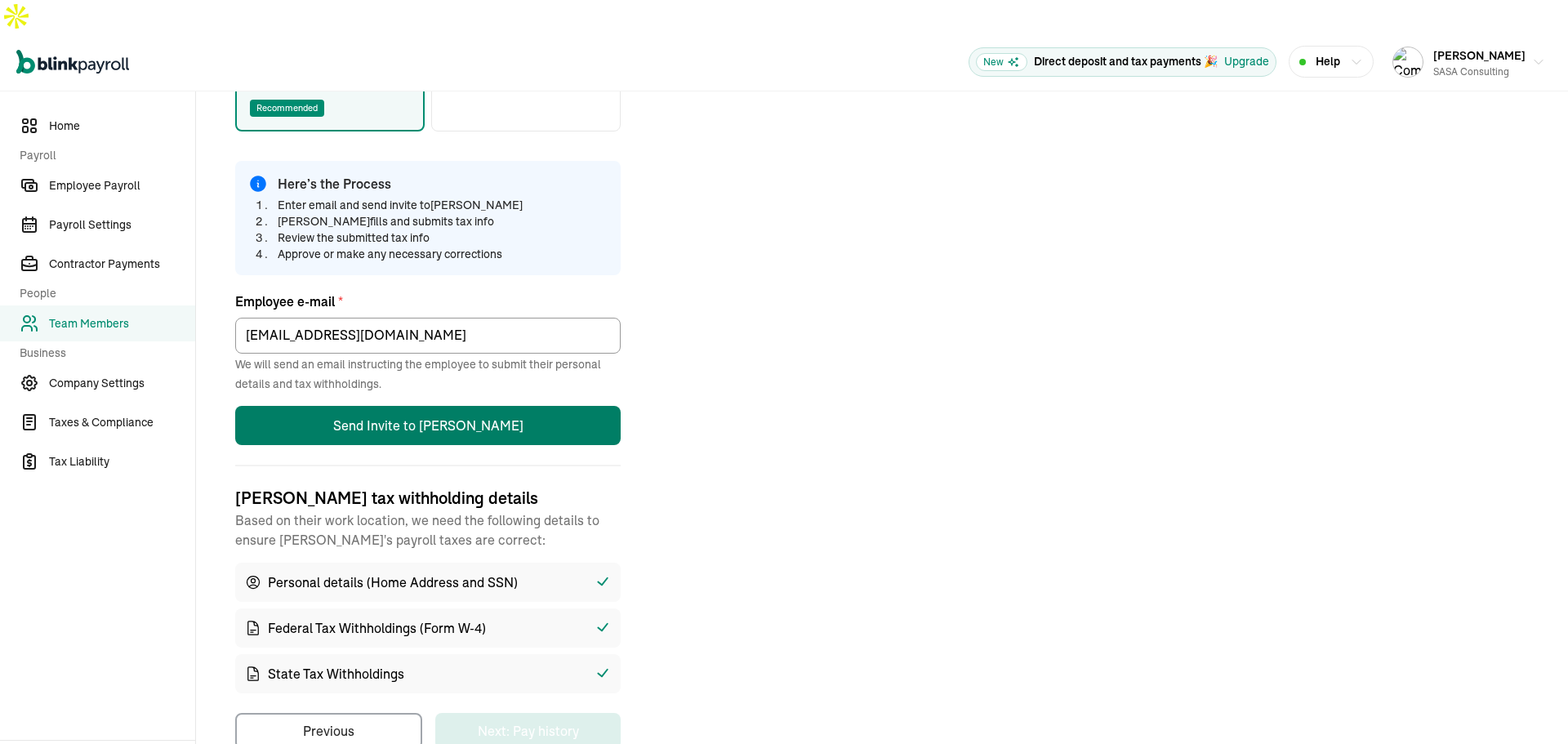
click at [476, 406] on button "Send Invite to [PERSON_NAME]" at bounding box center [427, 426] width 386 height 39
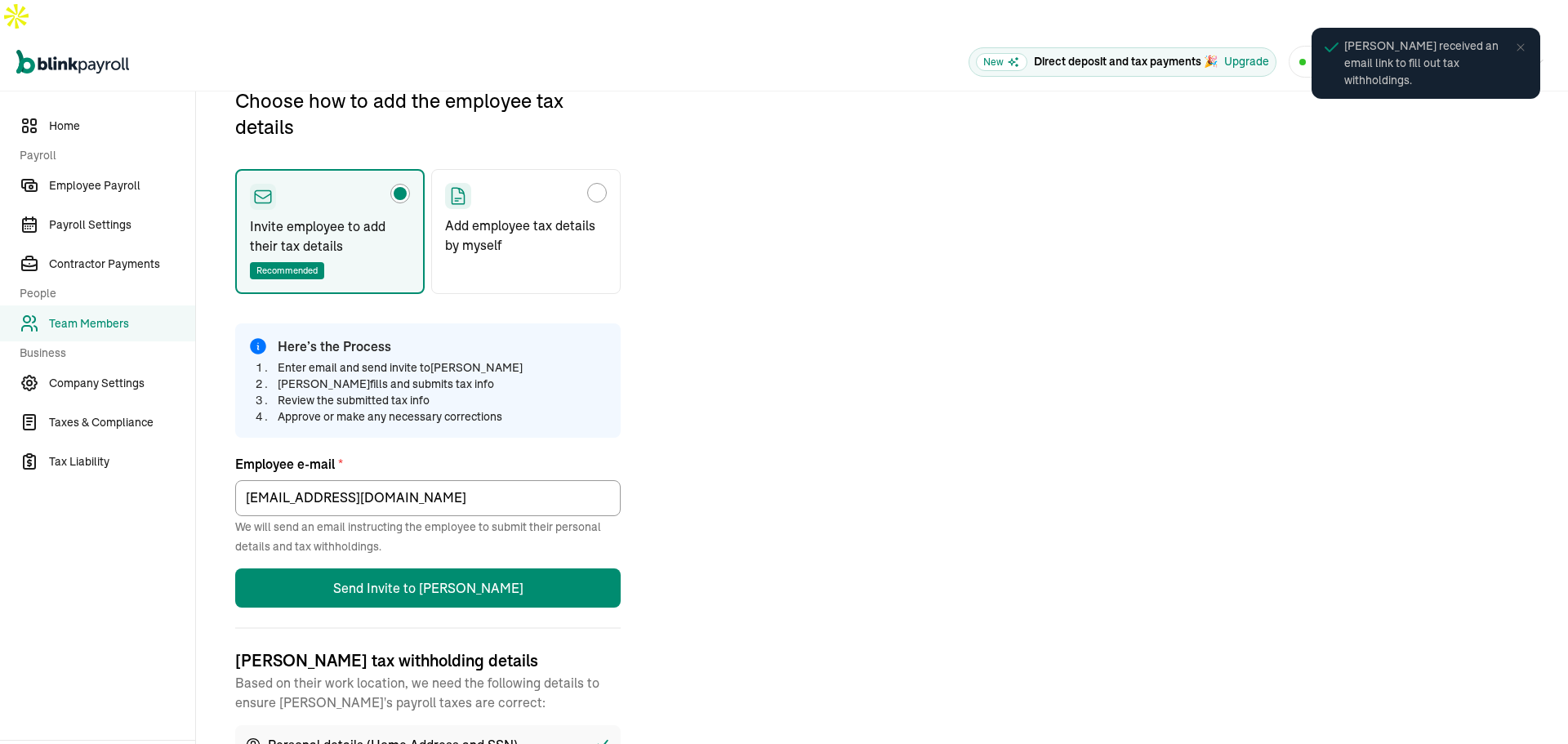
scroll to position [192, 0]
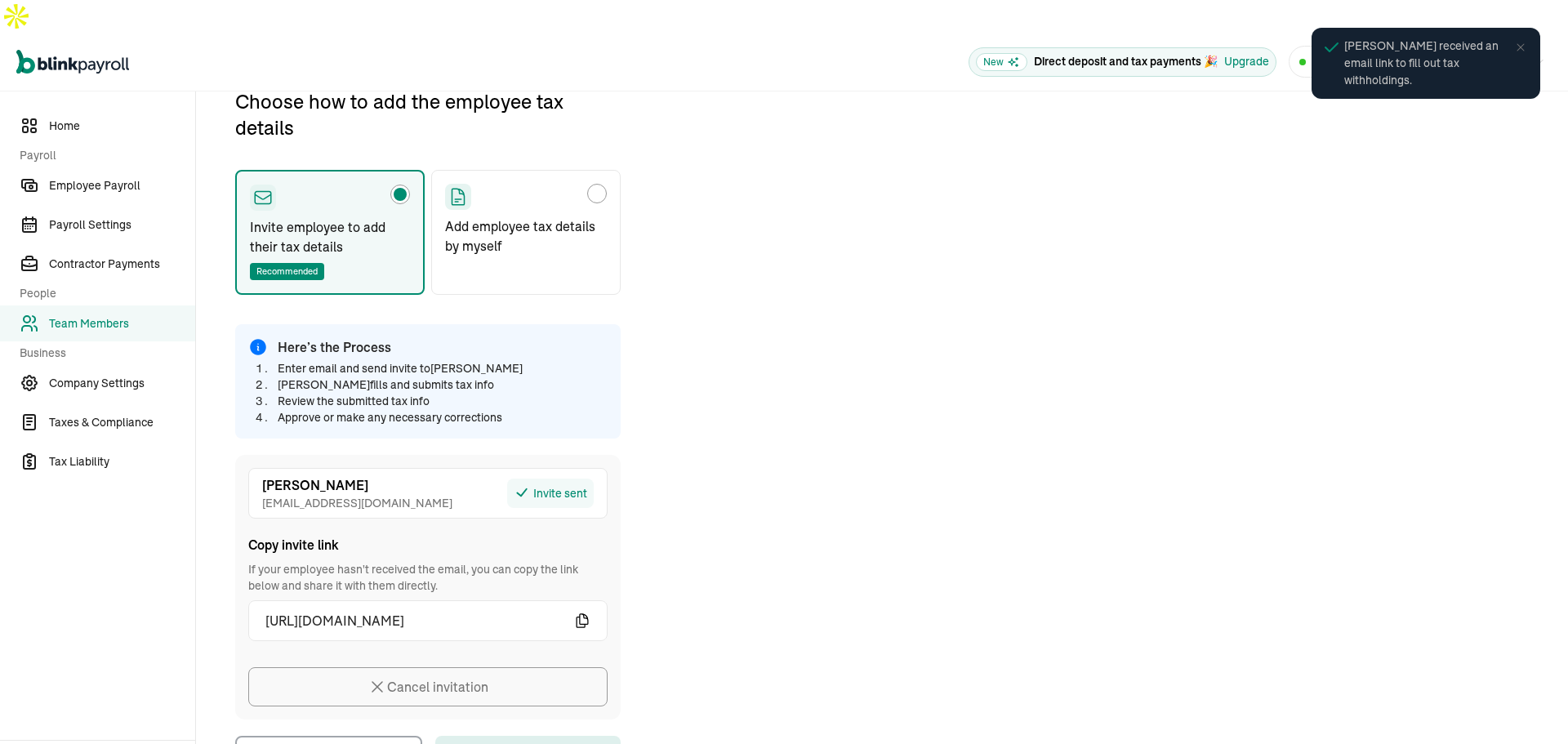
click at [579, 613] on icon "button" at bounding box center [583, 621] width 16 height 16
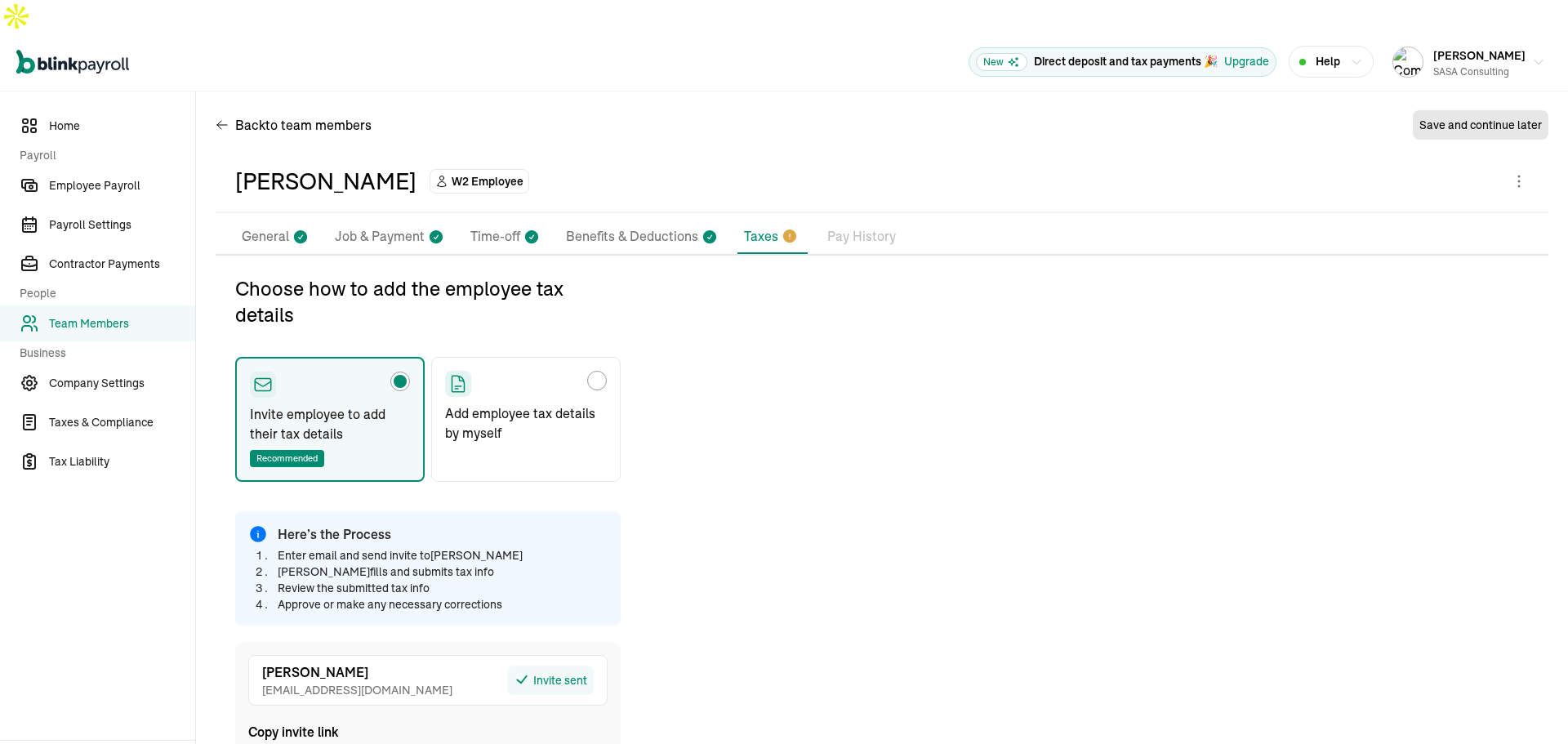
scroll to position [0, 0]
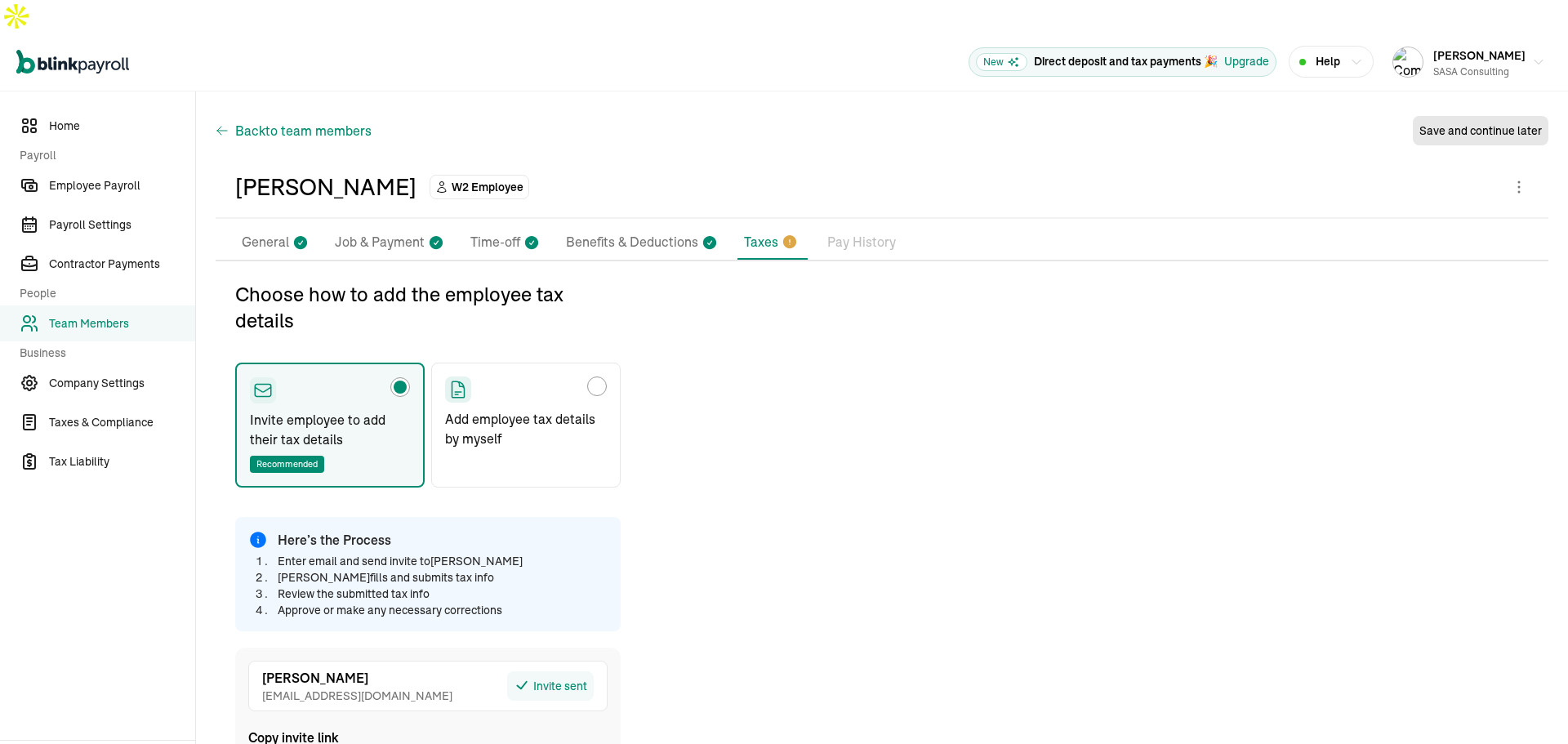
click at [260, 121] on span "Back to team members" at bounding box center [303, 130] width 137 height 20
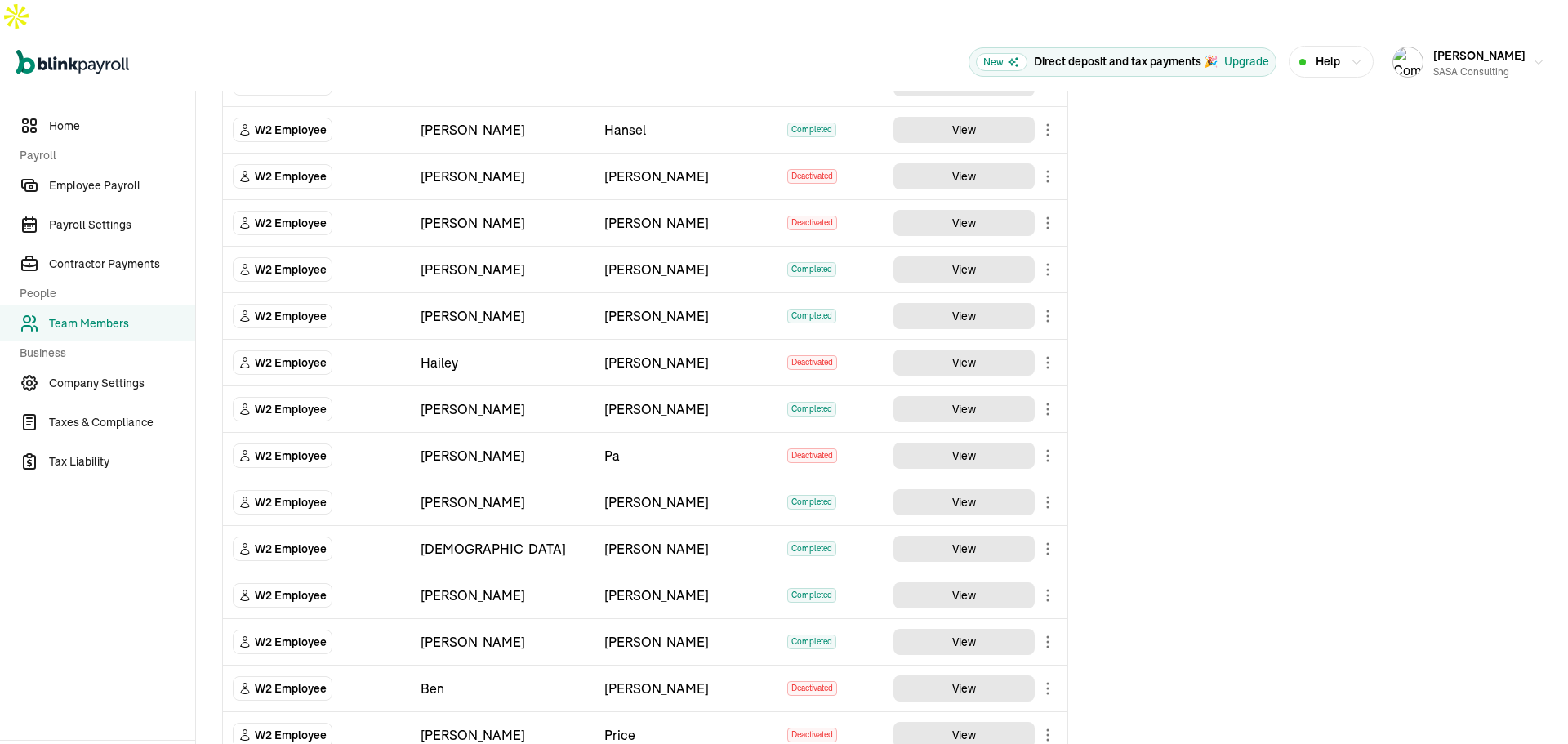
scroll to position [525, 0]
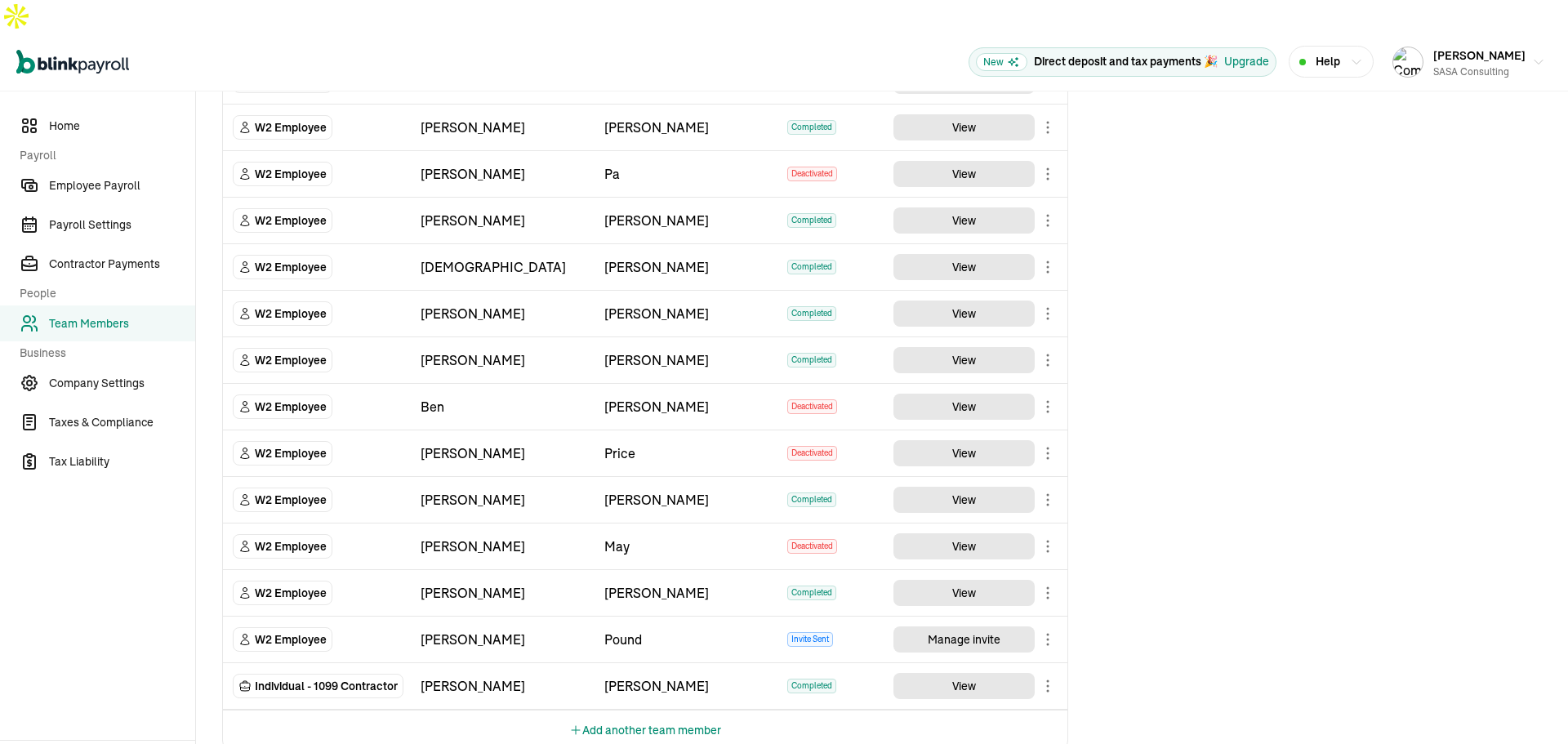
click at [1061, 570] on td "View" at bounding box center [976, 593] width 184 height 47
click at [1043, 559] on body "Open main menu New Direct deposit and tax payments 🎉 Upgrade Help [PERSON_NAME]…" at bounding box center [784, 388] width 1568 height 777
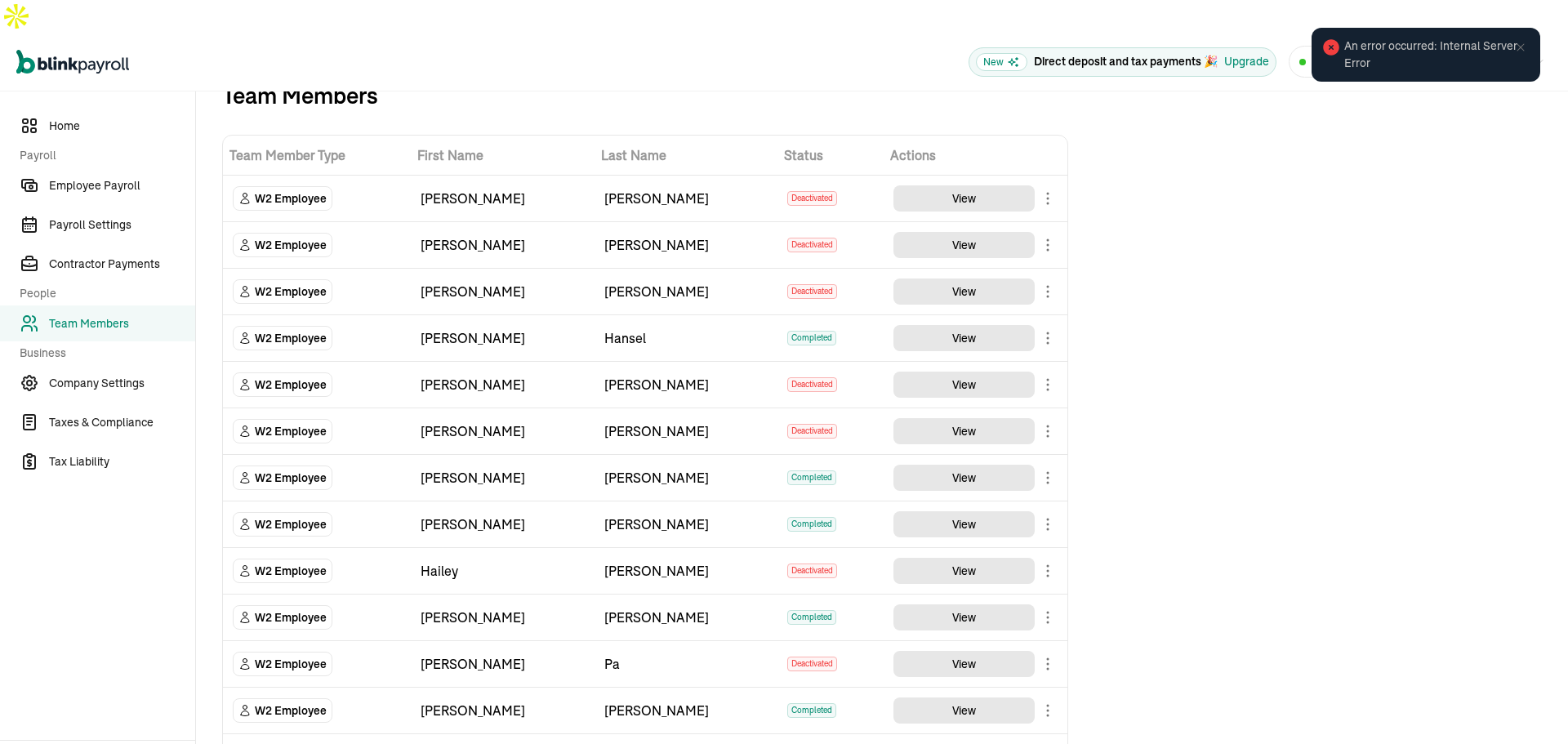
scroll to position [0, 0]
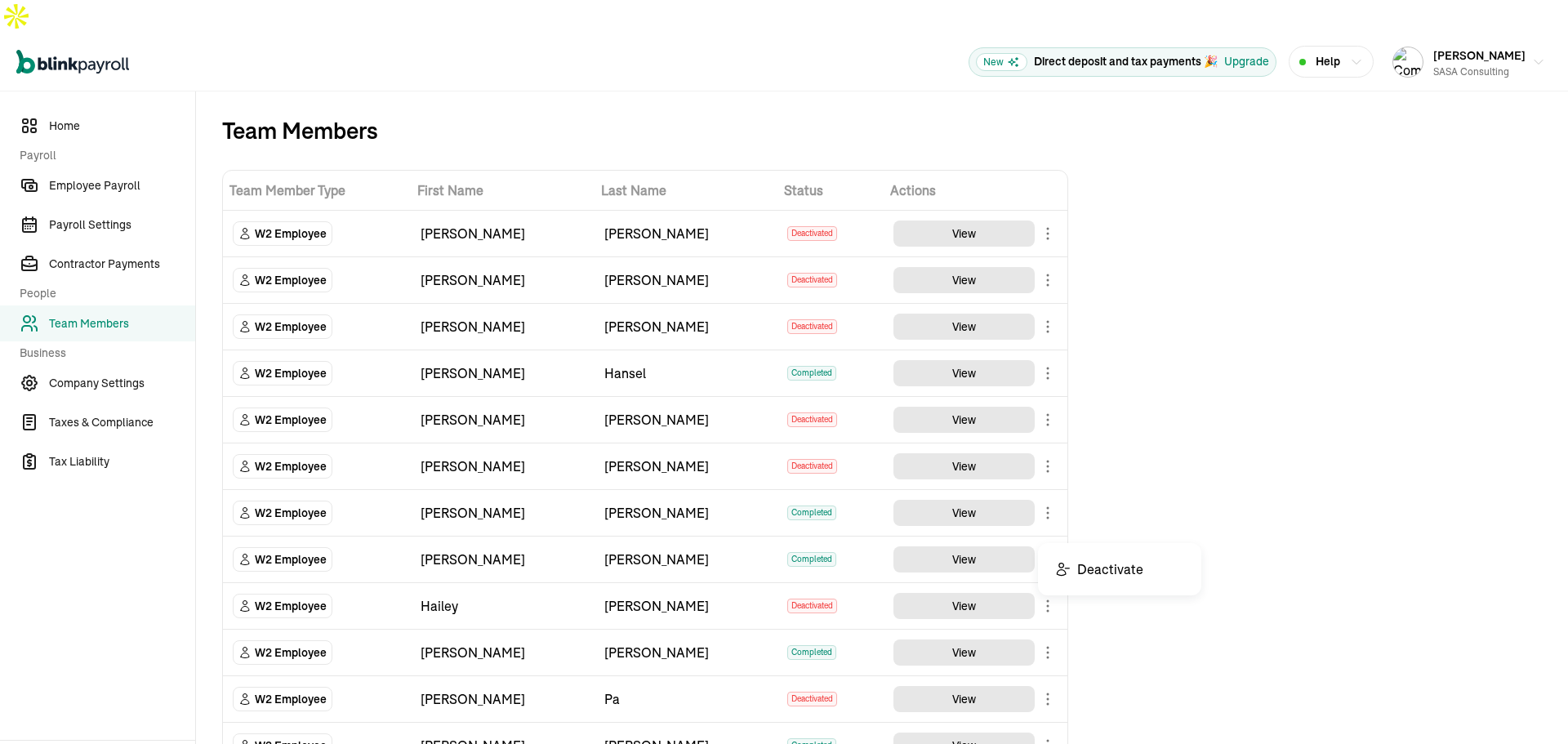
click at [1051, 522] on body "Open main menu New Direct deposit and tax payments 🎉 Upgrade Help [PERSON_NAME]…" at bounding box center [784, 388] width 1568 height 777
